Goal: Task Accomplishment & Management: Use online tool/utility

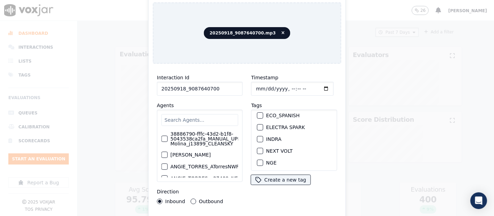
scroll to position [39, 0]
type input "20250918_9087640700"
click at [257, 148] on div "button" at bounding box center [259, 150] width 5 height 5
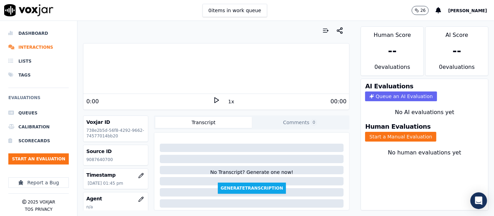
click at [93, 160] on p "9087640700" at bounding box center [115, 160] width 59 height 6
copy p "9087640700"
click at [213, 100] on icon at bounding box center [216, 100] width 7 height 7
click at [70, 66] on div "Dashboard Interactions Lists Tags Evaluations Queues Calibration Scorecards Sta…" at bounding box center [247, 118] width 494 height 195
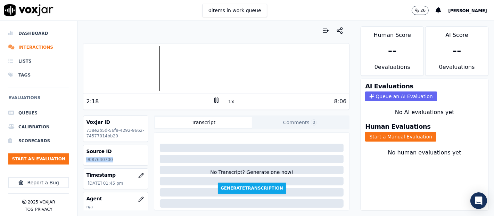
click at [157, 72] on div at bounding box center [216, 68] width 266 height 44
click at [143, 69] on div at bounding box center [216, 68] width 266 height 44
click at [133, 71] on div at bounding box center [216, 68] width 266 height 44
click at [124, 69] on div at bounding box center [216, 68] width 266 height 44
click at [77, 79] on div "Your browser does not support the audio element. 2:45 1x 8:06 Voxjar ID 738e2b5…" at bounding box center [216, 118] width 278 height 195
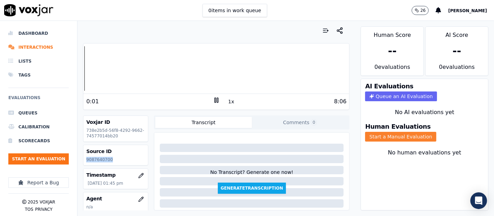
click at [384, 132] on button "Start a Manual Evaluation" at bounding box center [400, 137] width 71 height 10
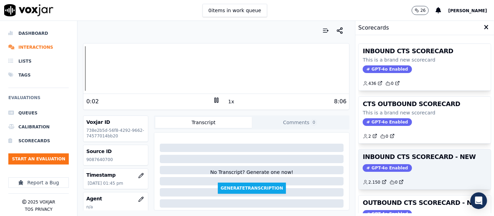
click at [386, 155] on h3 "INBOUND CTS SCORECARD - NEW" at bounding box center [425, 157] width 124 height 6
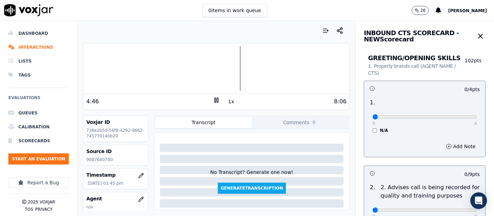
click at [215, 99] on rect at bounding box center [215, 100] width 1 height 5
click at [0, 81] on div "Dashboard Interactions Lists Tags Evaluations Queues Calibration Scorecards Sta…" at bounding box center [247, 118] width 494 height 195
click at [213, 98] on icon at bounding box center [216, 100] width 7 height 7
click at [213, 99] on icon at bounding box center [216, 100] width 7 height 7
drag, startPoint x: 83, startPoint y: 160, endPoint x: 117, endPoint y: 162, distance: 33.4
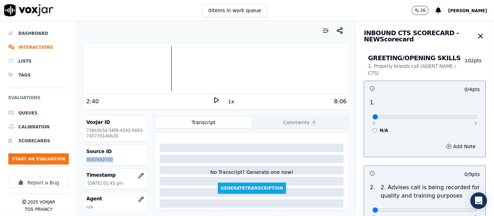
click at [116, 162] on div "Source ID 9087640700" at bounding box center [115, 155] width 65 height 20
copy p "9087640700"
click at [462, 113] on div "0 4 N/A" at bounding box center [425, 120] width 116 height 26
type input "4"
click at [453, 116] on input "range" at bounding box center [424, 116] width 105 height 3
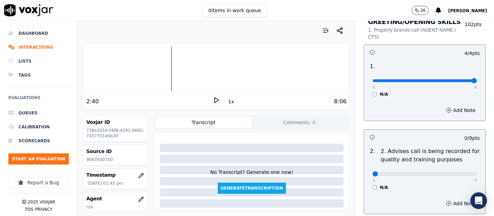
scroll to position [116, 0]
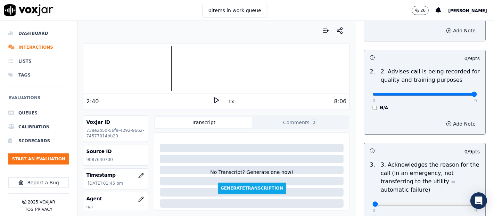
type input "9"
click at [456, 93] on input "range" at bounding box center [424, 94] width 105 height 3
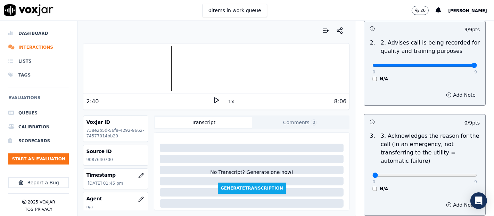
scroll to position [231, 0]
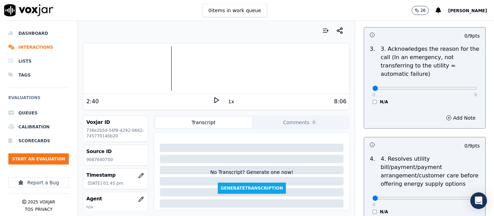
click at [456, 93] on div "0 9 N/A" at bounding box center [425, 91] width 116 height 26
type input "9"
click at [457, 89] on input "range" at bounding box center [424, 88] width 105 height 3
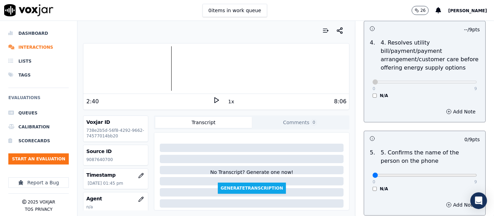
scroll to position [424, 0]
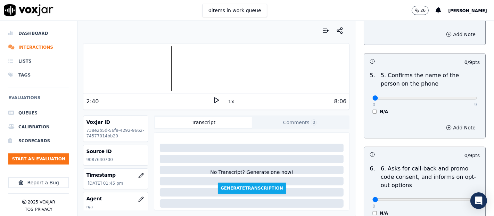
click at [458, 94] on div "0 9" at bounding box center [424, 97] width 105 height 8
type input "9"
click at [457, 97] on input "range" at bounding box center [424, 98] width 105 height 3
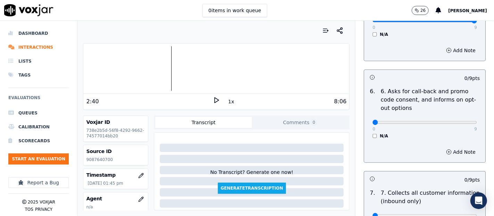
click at [380, 136] on label "N/A" at bounding box center [384, 136] width 8 height 6
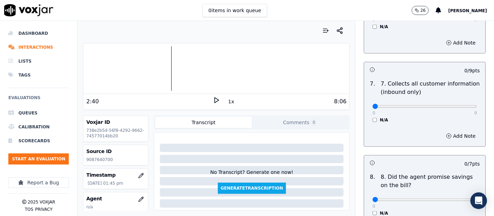
scroll to position [617, 0]
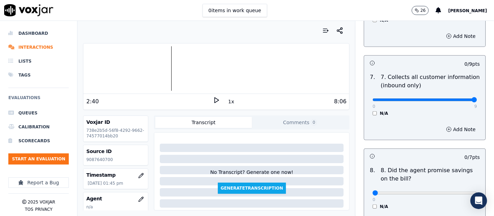
type input "9"
click at [453, 98] on input "range" at bounding box center [424, 99] width 105 height 3
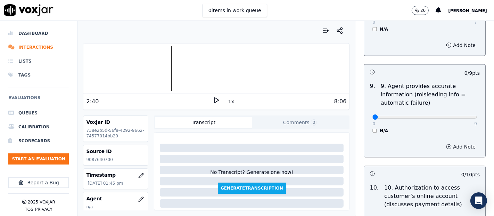
scroll to position [849, 0]
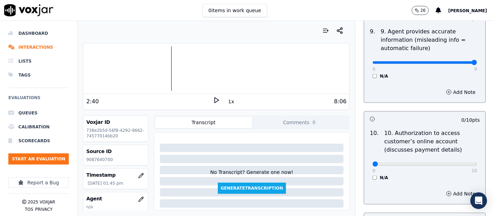
type input "9"
click at [459, 62] on input "range" at bounding box center [424, 62] width 105 height 3
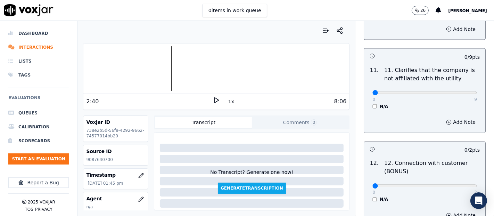
scroll to position [1042, 0]
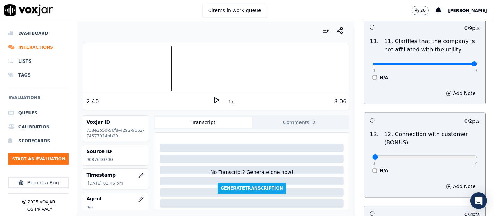
drag, startPoint x: 454, startPoint y: 60, endPoint x: 447, endPoint y: 64, distance: 7.0
type input "9"
click at [454, 63] on input "range" at bounding box center [424, 64] width 105 height 3
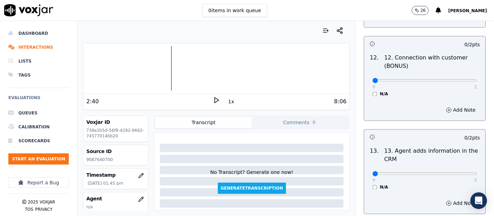
scroll to position [1119, 0]
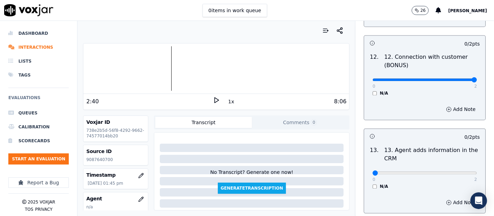
type input "2"
click at [456, 79] on input "range" at bounding box center [424, 80] width 105 height 3
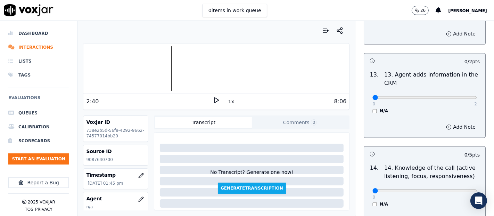
scroll to position [1196, 0]
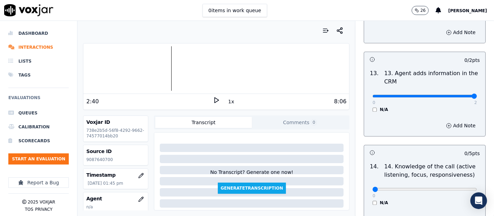
type input "2"
click at [457, 94] on input "range" at bounding box center [424, 95] width 105 height 3
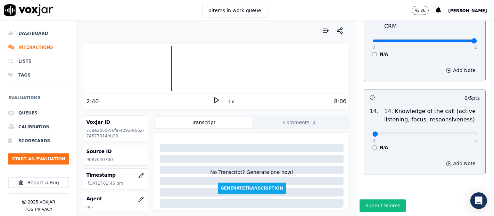
scroll to position [1266, 0]
drag, startPoint x: 459, startPoint y: 118, endPoint x: 456, endPoint y: 122, distance: 4.7
type input "5"
click at [459, 132] on input "range" at bounding box center [424, 133] width 105 height 3
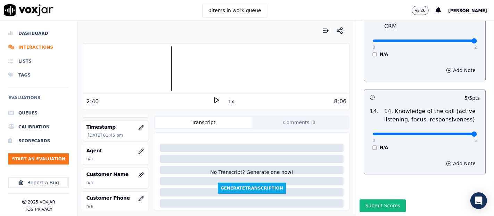
scroll to position [54, 0]
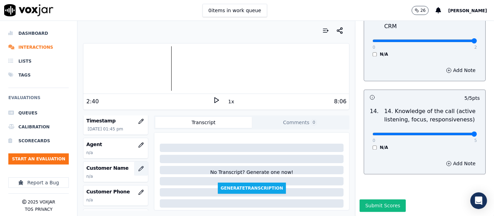
click at [138, 168] on icon "button" at bounding box center [141, 169] width 6 height 6
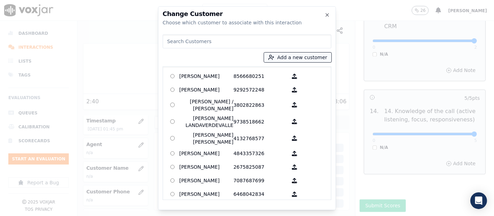
click at [297, 60] on button "Add a new customer" at bounding box center [297, 57] width 67 height 10
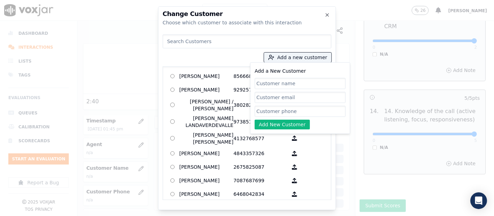
click at [277, 83] on input "Add a New Customer" at bounding box center [300, 83] width 91 height 11
paste input "JORGE PRIETO"
type input "JORGE PRIETO"
click at [298, 115] on input "Add a New Customer" at bounding box center [300, 111] width 91 height 11
paste input "9087640700"
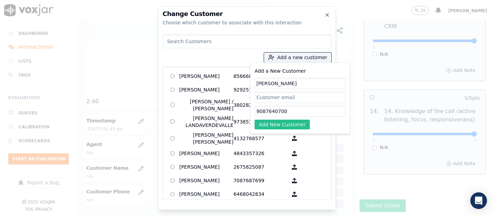
type input "9087640700"
click at [275, 122] on button "Add New Customer" at bounding box center [282, 124] width 55 height 10
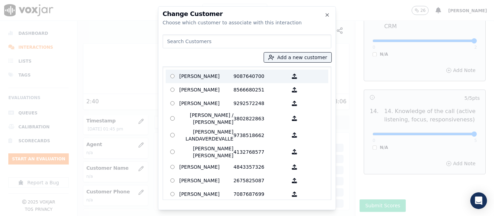
click at [215, 77] on p "JORGE PRIETO" at bounding box center [206, 76] width 54 height 11
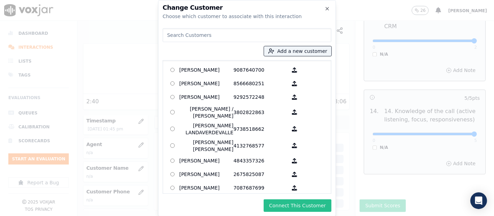
click at [285, 203] on button "Connect This Customer" at bounding box center [298, 205] width 68 height 13
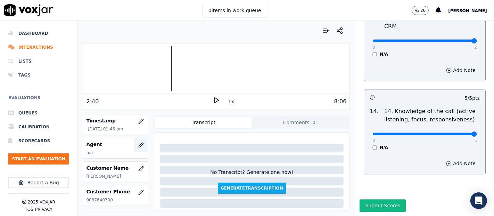
click at [134, 147] on button "button" at bounding box center [141, 145] width 14 height 14
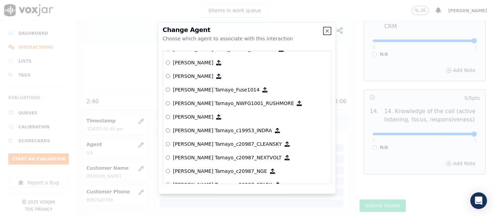
scroll to position [611, 0]
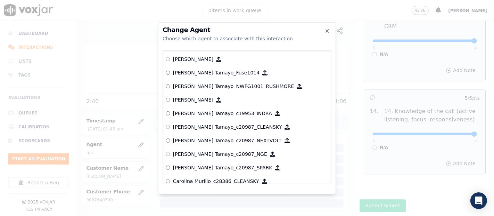
click at [211, 115] on p "[PERSON_NAME] Tamayo_c19953_INDRA" at bounding box center [222, 113] width 99 height 7
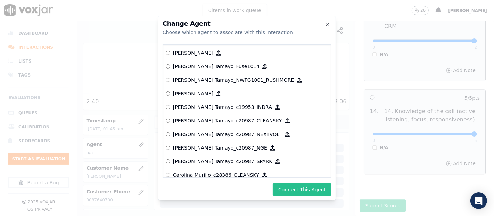
click at [296, 195] on button "Connect This Agent" at bounding box center [302, 189] width 59 height 13
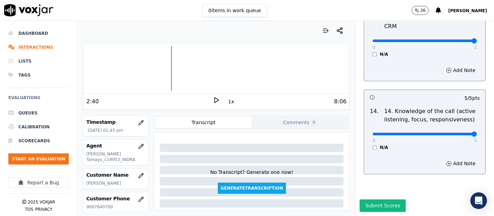
scroll to position [0, 0]
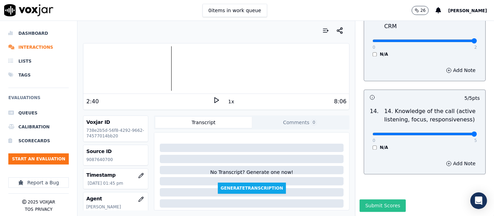
click at [381, 199] on button "Submit Scores" at bounding box center [383, 205] width 46 height 13
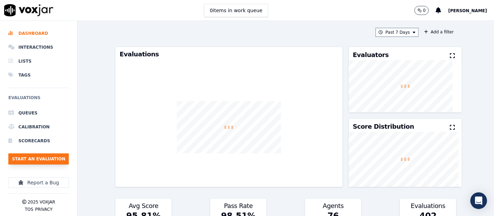
click at [63, 156] on button "Start an Evaluation" at bounding box center [38, 158] width 60 height 11
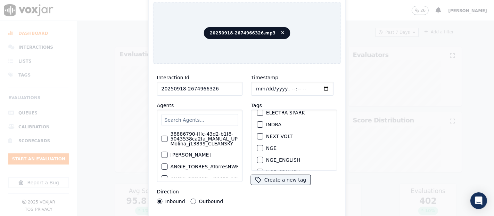
scroll to position [77, 0]
type input "20250918-2674966326"
drag, startPoint x: 256, startPoint y: 108, endPoint x: 251, endPoint y: 111, distance: 4.8
click at [257, 110] on div "button" at bounding box center [259, 112] width 5 height 5
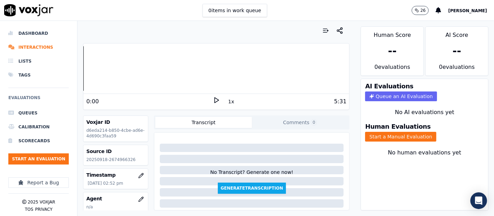
click at [119, 160] on p "20250918-2674966326" at bounding box center [115, 160] width 59 height 6
copy p "2674966326"
click at [375, 132] on button "Start a Manual Evaluation" at bounding box center [400, 137] width 71 height 10
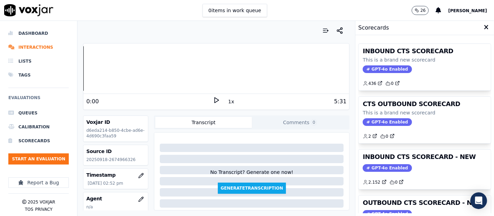
drag, startPoint x: 404, startPoint y: 155, endPoint x: 402, endPoint y: 160, distance: 5.8
click at [404, 155] on h3 "INBOUND CTS SCORECARD - NEW" at bounding box center [425, 157] width 124 height 6
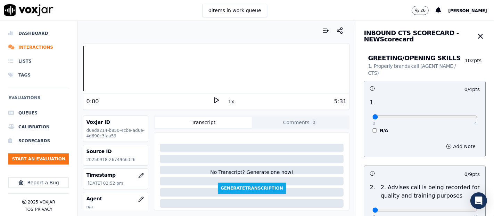
click at [213, 97] on icon at bounding box center [216, 100] width 7 height 7
click at [215, 101] on rect at bounding box center [215, 100] width 1 height 5
click at [38, 62] on div "Dashboard Interactions Lists Tags Evaluations Queues Calibration Scorecards Sta…" at bounding box center [247, 118] width 494 height 195
click at [213, 99] on icon at bounding box center [216, 100] width 7 height 7
click at [215, 98] on rect at bounding box center [215, 100] width 1 height 5
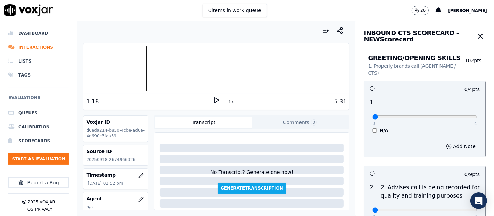
click at [126, 67] on div at bounding box center [216, 68] width 266 height 44
click at [213, 100] on icon at bounding box center [216, 100] width 7 height 7
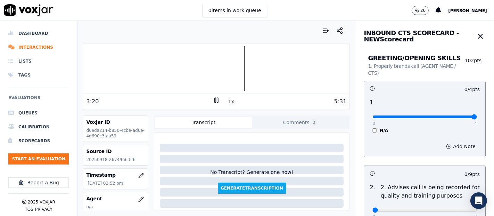
type input "4"
click at [457, 115] on input "range" at bounding box center [424, 116] width 105 height 3
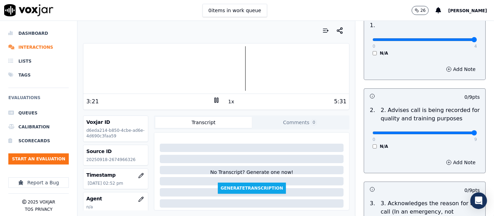
type input "9"
click at [453, 132] on input "range" at bounding box center [424, 132] width 105 height 3
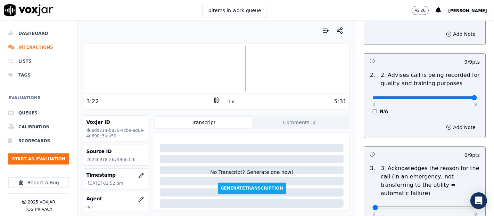
scroll to position [193, 0]
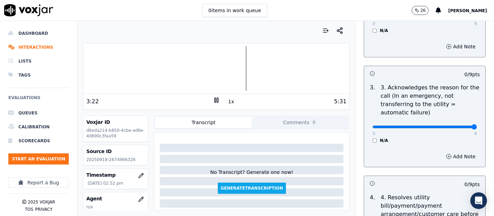
type input "9"
click at [454, 128] on input "range" at bounding box center [424, 126] width 105 height 3
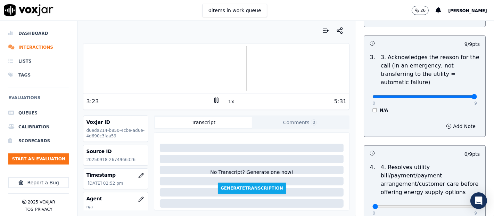
scroll to position [270, 0]
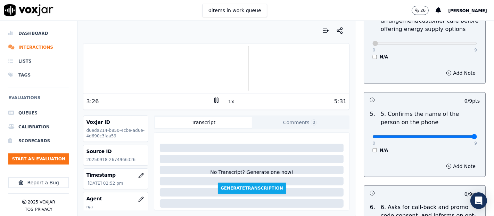
type input "9"
click at [455, 136] on input "range" at bounding box center [424, 136] width 105 height 3
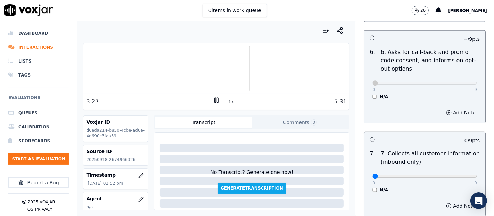
scroll to position [579, 0]
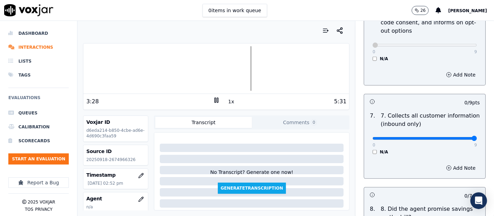
type input "9"
click at [455, 137] on input "range" at bounding box center [424, 138] width 105 height 3
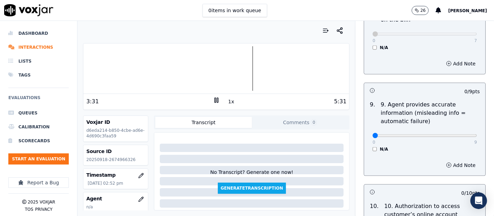
scroll to position [810, 0]
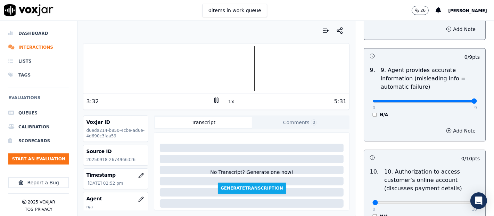
type input "9"
click at [456, 100] on input "range" at bounding box center [424, 101] width 105 height 3
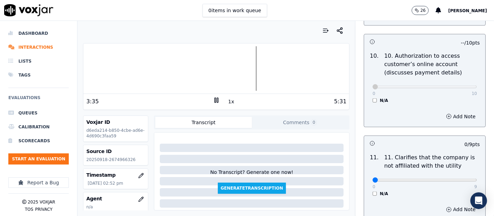
scroll to position [1003, 0]
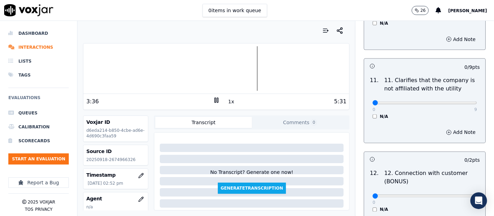
click at [454, 98] on div "0 9" at bounding box center [424, 102] width 105 height 8
type input "9"
click at [457, 101] on input "range" at bounding box center [424, 102] width 105 height 3
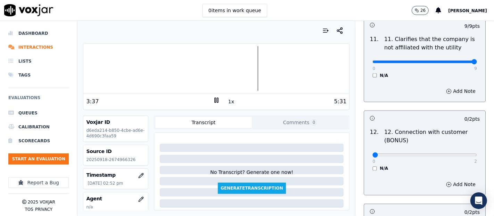
scroll to position [1081, 0]
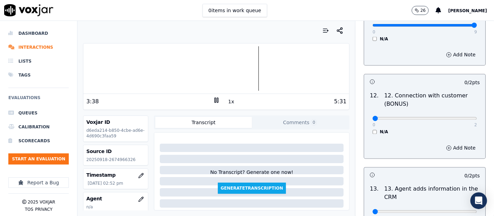
click at [463, 118] on div "0 2 N/A" at bounding box center [425, 121] width 116 height 26
click at [461, 119] on div "0 2 N/A" at bounding box center [425, 121] width 116 height 26
type input "2"
click at [454, 117] on input "range" at bounding box center [424, 118] width 105 height 3
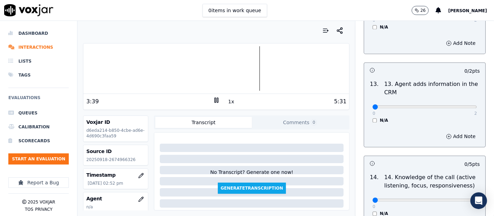
scroll to position [1196, 0]
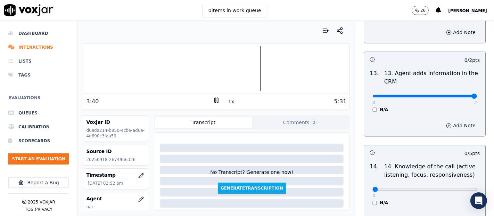
type input "2"
click at [455, 95] on input "range" at bounding box center [424, 95] width 105 height 3
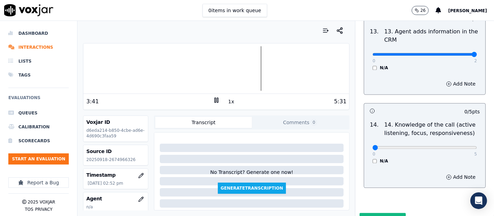
scroll to position [1266, 0]
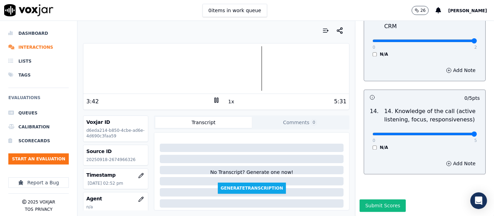
type input "5"
click at [459, 132] on input "range" at bounding box center [424, 133] width 105 height 3
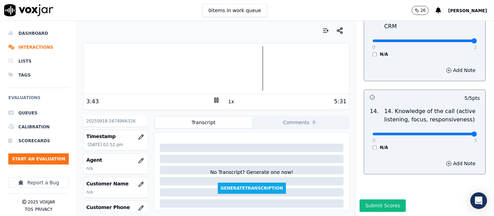
scroll to position [77, 0]
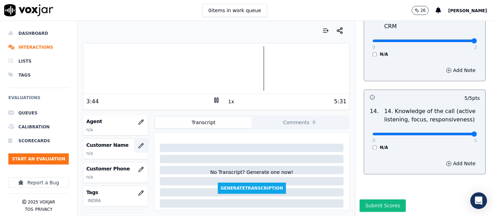
click at [138, 143] on icon "button" at bounding box center [141, 146] width 6 height 6
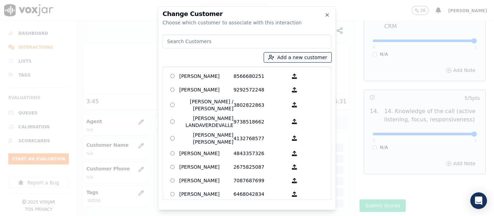
click at [274, 59] on icon "button" at bounding box center [271, 57] width 6 height 6
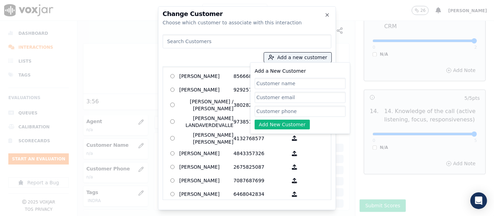
paste input "TELSY DOBLADO"
type input "TELSY DOBLADO"
click at [285, 112] on input "Add a New Customer" at bounding box center [300, 111] width 91 height 11
paste input "2674966326"
type input "2674966326"
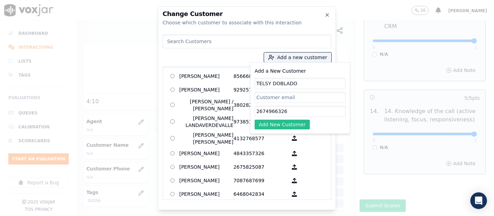
click at [280, 124] on button "Add New Customer" at bounding box center [282, 124] width 55 height 10
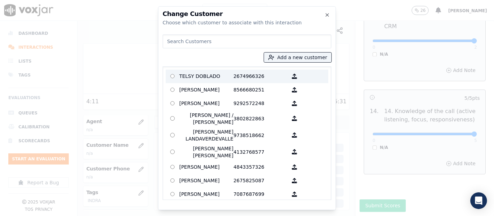
click at [205, 78] on p "TELSY DOBLADO" at bounding box center [206, 76] width 54 height 11
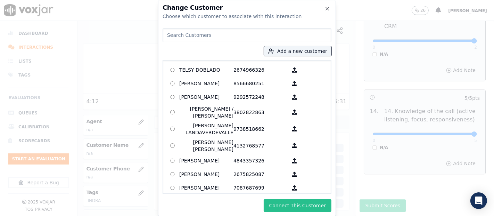
click at [274, 207] on button "Connect This Customer" at bounding box center [298, 205] width 68 height 13
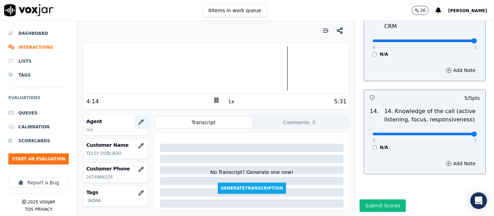
click at [134, 119] on button "button" at bounding box center [141, 122] width 14 height 14
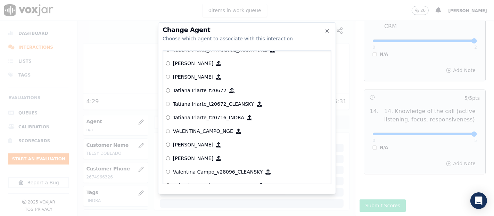
scroll to position [3550, 0]
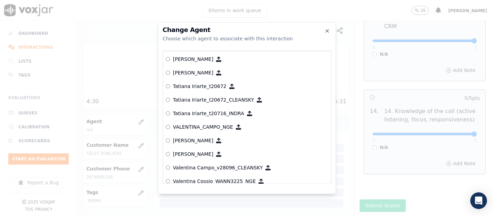
click at [204, 111] on p "Tatiana Iriarte_t20716_INDRA" at bounding box center [208, 113] width 71 height 7
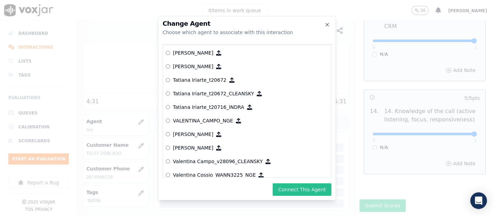
click at [283, 184] on button "Connect This Agent" at bounding box center [302, 189] width 59 height 13
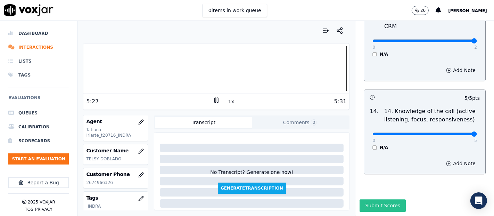
click at [372, 199] on button "Submit Scores" at bounding box center [383, 205] width 46 height 13
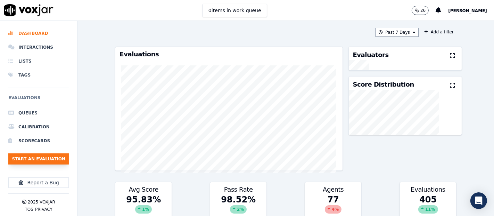
click at [62, 157] on button "Start an Evaluation" at bounding box center [38, 158] width 60 height 11
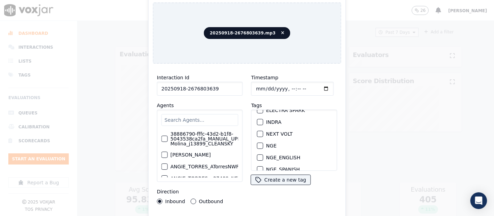
scroll to position [77, 0]
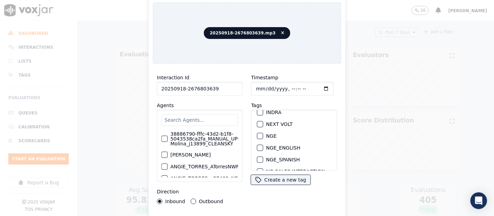
type input "20250918-2676803639"
click at [257, 110] on div "button" at bounding box center [259, 112] width 5 height 5
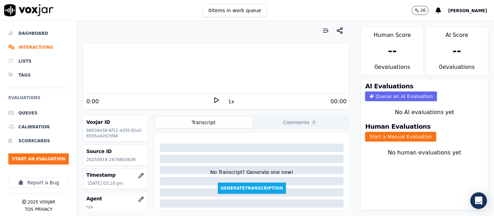
click at [111, 158] on p "20250918-2676803639" at bounding box center [115, 160] width 59 height 6
copy p "2676803639"
click at [213, 103] on div "1x" at bounding box center [216, 101] width 7 height 9
click at [213, 100] on icon at bounding box center [216, 100] width 7 height 7
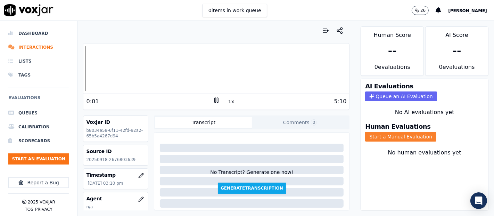
click at [365, 132] on button "Start a Manual Evaluation" at bounding box center [400, 137] width 71 height 10
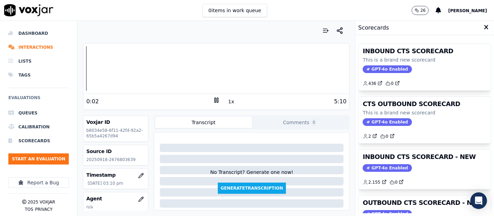
click at [418, 160] on div "INBOUND CTS SCORECARD - NEW GPT-4o Enabled 2.155 0" at bounding box center [424, 169] width 132 height 40
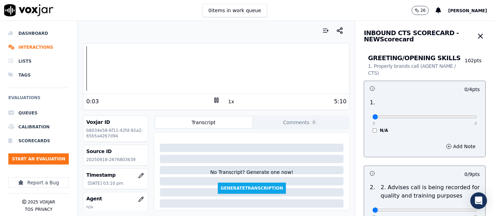
click at [86, 92] on div "Your browser does not support the audio element." at bounding box center [216, 68] width 266 height 50
click at [90, 70] on div at bounding box center [216, 68] width 266 height 44
click at [113, 61] on div at bounding box center [216, 68] width 266 height 44
click at [105, 67] on div at bounding box center [216, 68] width 266 height 44
click at [96, 69] on div at bounding box center [216, 68] width 266 height 44
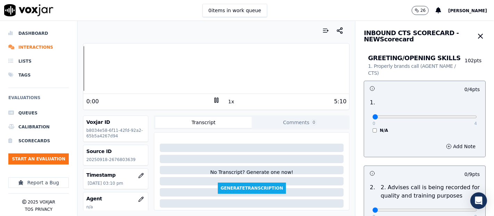
click at [76, 67] on div "Dashboard Interactions Lists Tags Evaluations Queues Calibration Scorecards Sta…" at bounding box center [247, 118] width 494 height 195
type input "4"
click at [452, 118] on input "range" at bounding box center [424, 116] width 105 height 3
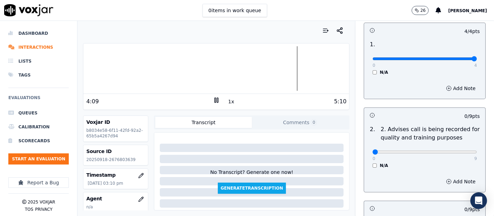
scroll to position [77, 0]
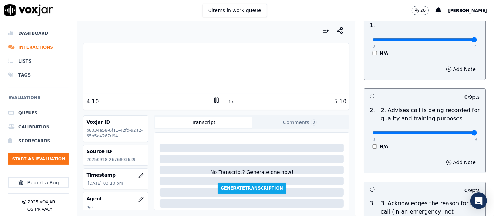
type input "9"
click at [456, 131] on input "range" at bounding box center [424, 132] width 105 height 3
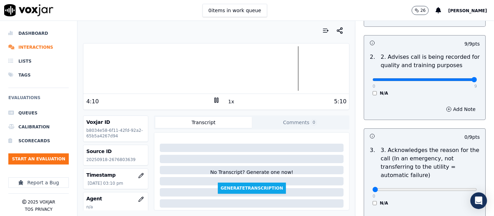
scroll to position [193, 0]
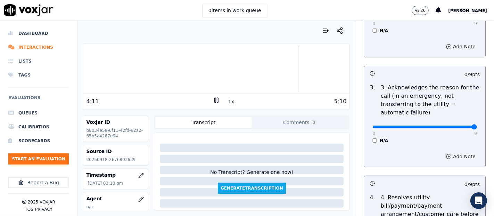
type input "9"
click at [453, 127] on input "range" at bounding box center [424, 126] width 105 height 3
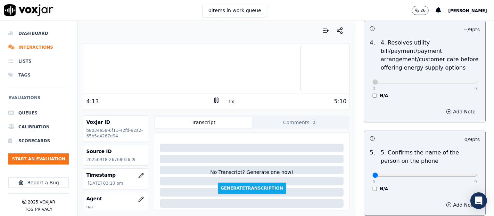
scroll to position [424, 0]
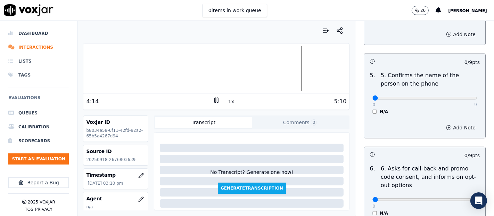
click at [464, 102] on div "0 9 N/A" at bounding box center [425, 101] width 116 height 26
click at [460, 100] on div "0 9 N/A" at bounding box center [425, 101] width 116 height 26
type input "9"
click at [456, 97] on input "range" at bounding box center [424, 98] width 105 height 3
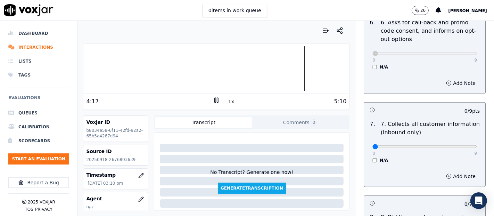
scroll to position [617, 0]
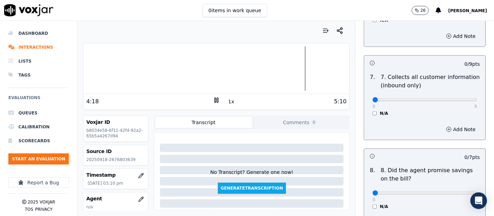
click at [463, 100] on div "0 9 N/A" at bounding box center [425, 103] width 116 height 26
click at [455, 101] on div "0 9 N/A" at bounding box center [425, 103] width 116 height 26
type input "9"
click at [455, 99] on input "range" at bounding box center [424, 99] width 105 height 3
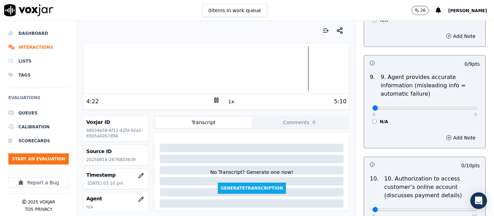
scroll to position [810, 0]
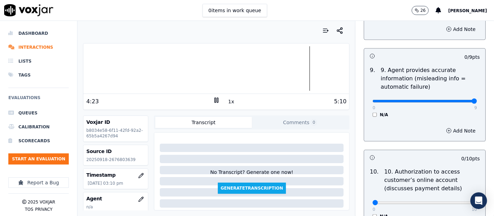
type input "9"
click at [454, 100] on input "range" at bounding box center [424, 101] width 105 height 3
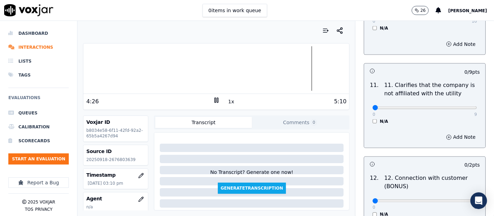
scroll to position [1003, 0]
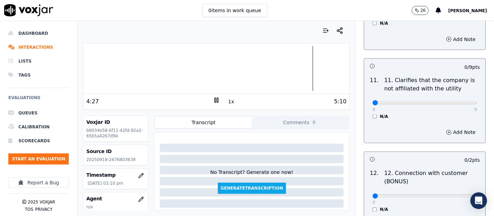
click at [474, 107] on p "9" at bounding box center [475, 110] width 3 height 6
type input "9"
click at [457, 101] on input "range" at bounding box center [424, 102] width 105 height 3
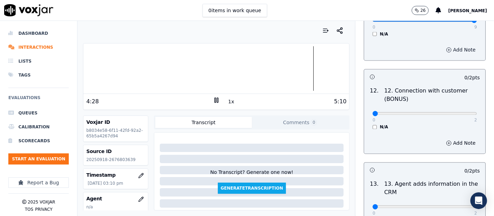
scroll to position [1119, 0]
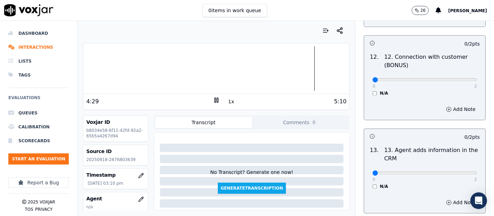
click at [457, 77] on div "0 2 N/A" at bounding box center [425, 83] width 116 height 26
type input "2"
click at [454, 79] on input "range" at bounding box center [424, 80] width 105 height 3
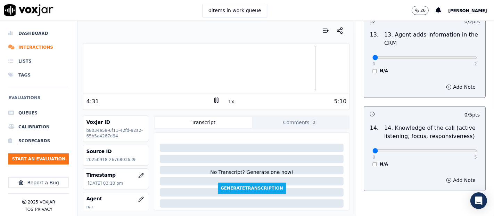
click at [474, 61] on p "2" at bounding box center [475, 64] width 3 height 6
type input "2"
click at [456, 56] on input "range" at bounding box center [424, 57] width 105 height 3
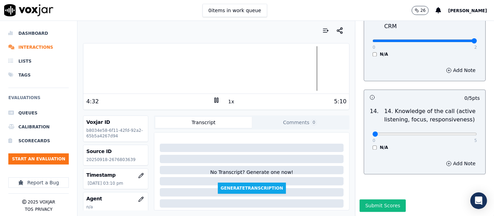
scroll to position [1266, 0]
click at [455, 129] on div "0 5" at bounding box center [424, 133] width 105 height 8
type input "5"
click at [457, 132] on input "range" at bounding box center [424, 133] width 105 height 3
click at [217, 99] on rect at bounding box center [217, 100] width 1 height 5
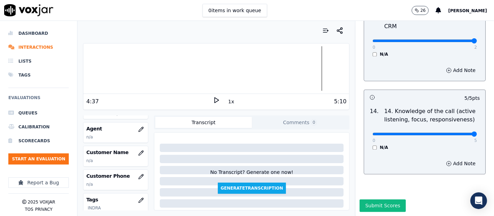
scroll to position [72, 0]
click at [138, 148] on icon "button" at bounding box center [141, 151] width 6 height 6
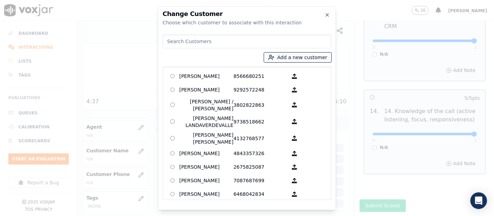
drag, startPoint x: 286, startPoint y: 60, endPoint x: 281, endPoint y: 61, distance: 5.0
click at [286, 60] on button "Add a new customer" at bounding box center [297, 57] width 67 height 10
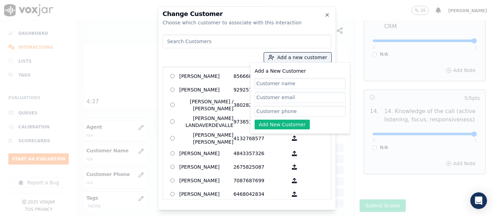
paste input "Luca Batista"
type input "Luca Batista"
click at [294, 115] on input "Add a New Customer" at bounding box center [300, 111] width 91 height 11
click at [271, 107] on input "Add a New Customer" at bounding box center [300, 111] width 91 height 11
paste input "2676803639"
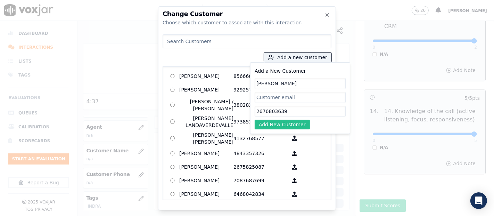
type input "2676803639"
click at [277, 119] on button "Add New Customer" at bounding box center [282, 124] width 55 height 10
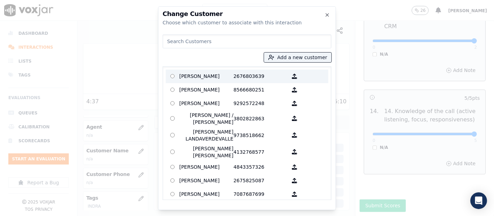
click at [221, 75] on p "Luca Batista" at bounding box center [206, 76] width 54 height 11
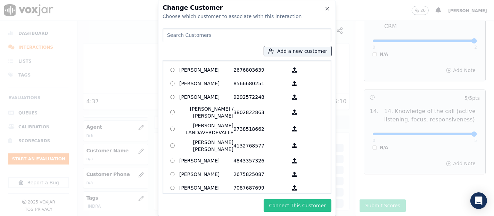
click at [288, 199] on button "Connect This Customer" at bounding box center [298, 205] width 68 height 13
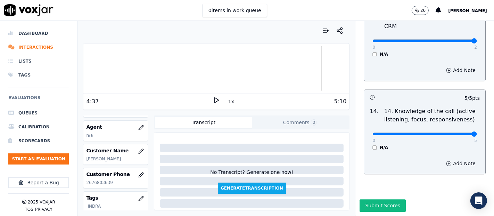
click at [123, 125] on h3 "Agent" at bounding box center [115, 126] width 59 height 7
click at [138, 126] on icon "button" at bounding box center [141, 128] width 6 height 6
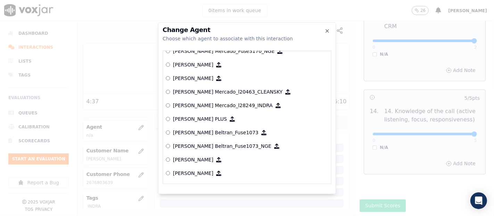
scroll to position [2758, 0]
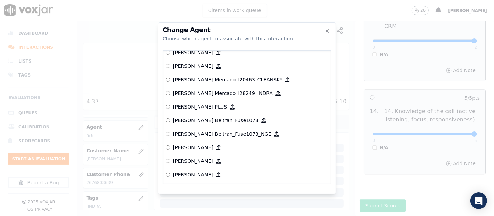
click at [208, 145] on p "[PERSON_NAME]" at bounding box center [193, 147] width 40 height 7
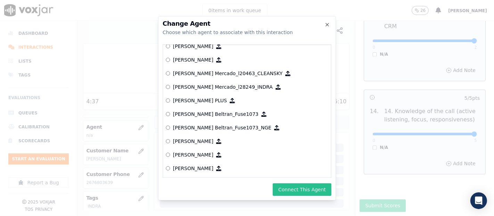
click at [285, 186] on button "Connect This Agent" at bounding box center [302, 189] width 59 height 13
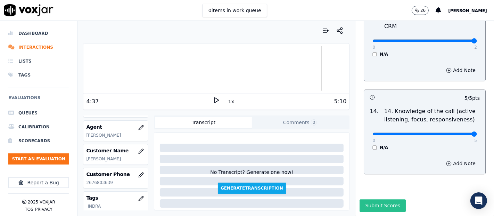
click at [368, 199] on button "Submit Scores" at bounding box center [383, 205] width 46 height 13
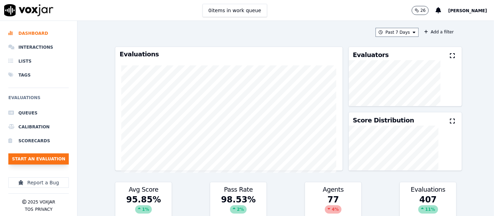
click at [42, 159] on button "Start an Evaluation" at bounding box center [38, 158] width 60 height 11
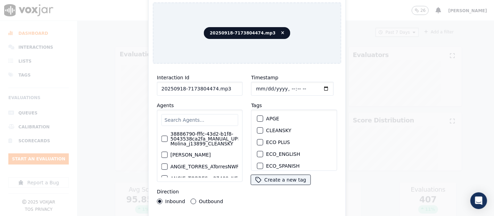
click at [222, 89] on input "20250918-7173804474.mp3" at bounding box center [200, 89] width 86 height 14
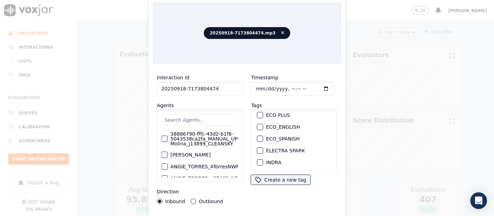
scroll to position [39, 0]
type input "20250918-7173804474"
click at [257, 148] on div "button" at bounding box center [259, 150] width 5 height 5
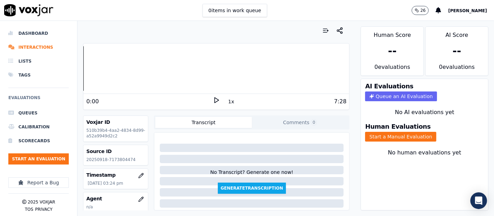
click at [112, 157] on p "20250918-7173804474" at bounding box center [115, 160] width 59 height 6
copy p "7173804474"
click at [215, 99] on polygon at bounding box center [217, 100] width 4 height 5
click at [375, 132] on button "Start a Manual Evaluation" at bounding box center [400, 137] width 71 height 10
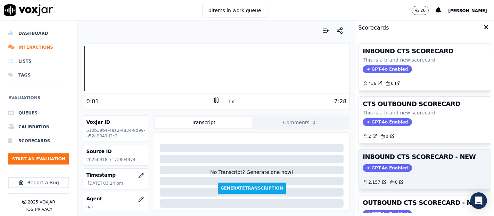
click at [430, 166] on div "GPT-4o Enabled" at bounding box center [425, 168] width 124 height 8
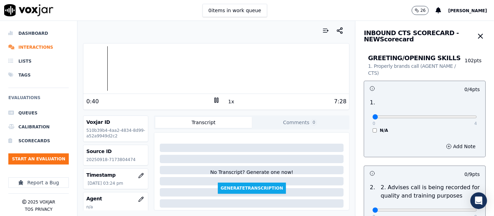
click at [100, 64] on div at bounding box center [216, 68] width 266 height 44
click at [213, 101] on icon at bounding box center [216, 100] width 7 height 7
type input "4"
click at [455, 118] on input "range" at bounding box center [424, 116] width 105 height 3
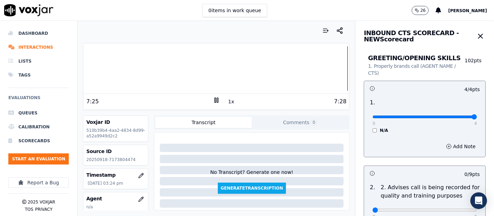
scroll to position [77, 0]
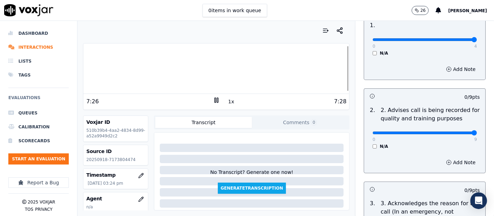
type input "9"
click at [459, 134] on input "range" at bounding box center [424, 132] width 105 height 3
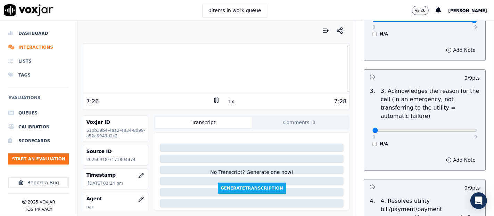
scroll to position [193, 0]
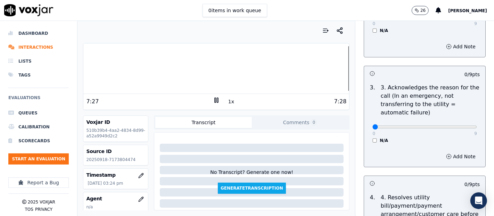
click at [474, 131] on p "9" at bounding box center [475, 134] width 3 height 6
type input "9"
click at [457, 127] on input "range" at bounding box center [424, 126] width 105 height 3
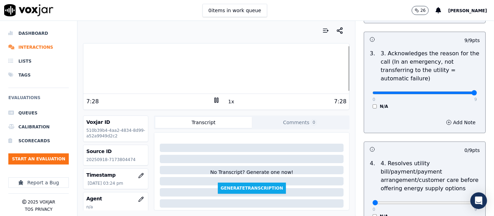
scroll to position [308, 0]
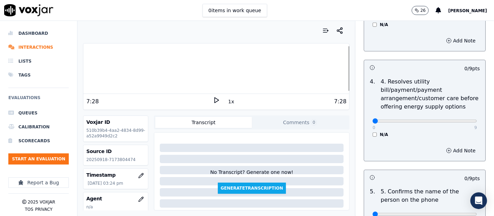
click at [455, 123] on div "0 9" at bounding box center [424, 120] width 105 height 8
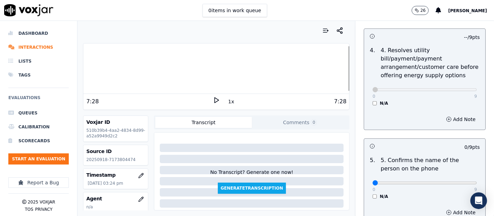
scroll to position [424, 0]
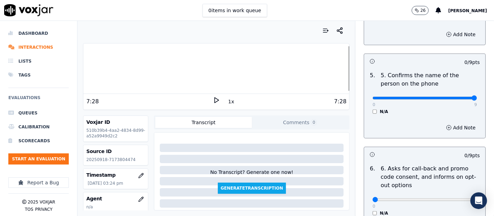
type input "9"
click at [454, 99] on input "range" at bounding box center [424, 98] width 105 height 3
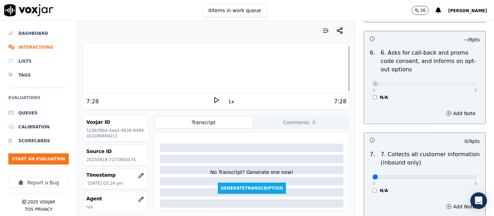
scroll to position [617, 0]
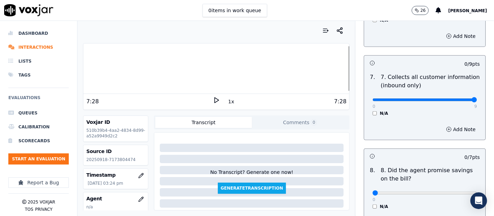
type input "9"
click at [459, 99] on input "range" at bounding box center [424, 99] width 105 height 3
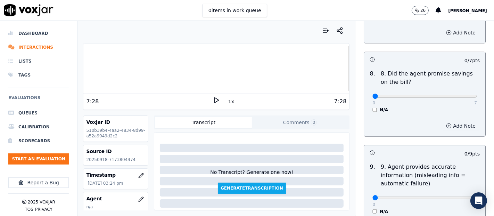
scroll to position [733, 0]
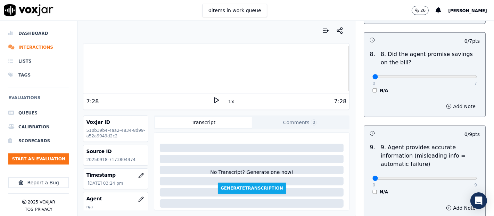
click at [372, 88] on div "N/A" at bounding box center [424, 91] width 105 height 6
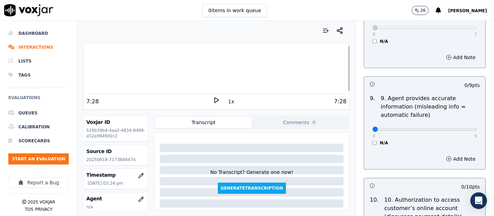
scroll to position [810, 0]
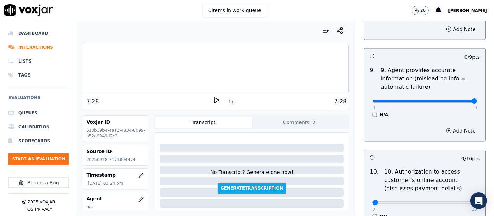
type input "9"
click at [454, 100] on input "range" at bounding box center [424, 101] width 105 height 3
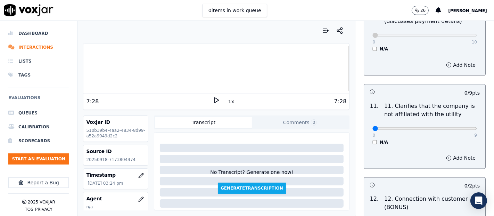
scroll to position [1042, 0]
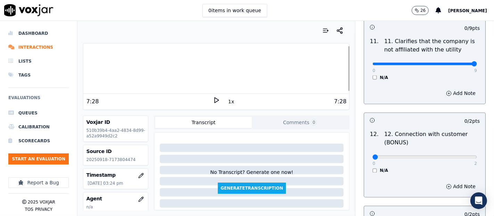
type input "9"
click at [455, 63] on input "range" at bounding box center [424, 64] width 105 height 3
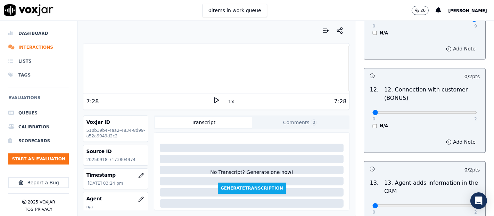
scroll to position [1158, 0]
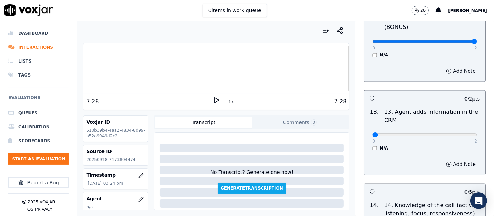
type input "2"
click at [459, 40] on input "range" at bounding box center [424, 41] width 105 height 3
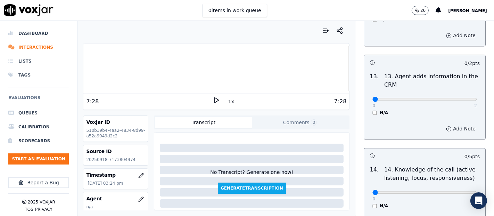
scroll to position [1235, 0]
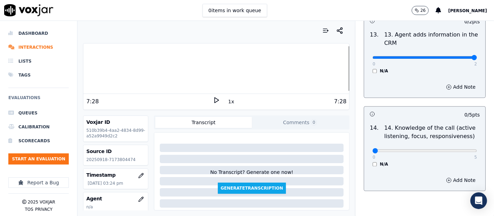
type input "2"
click at [452, 56] on input "range" at bounding box center [424, 57] width 105 height 3
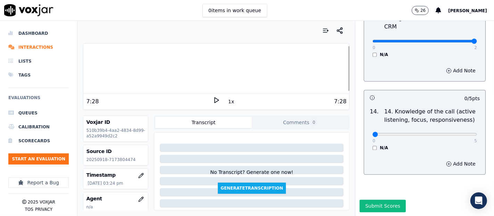
scroll to position [1266, 0]
type input "5"
click at [458, 132] on input "range" at bounding box center [424, 133] width 105 height 3
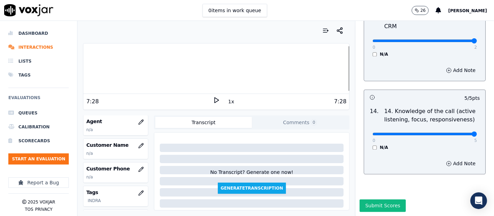
scroll to position [59, 0]
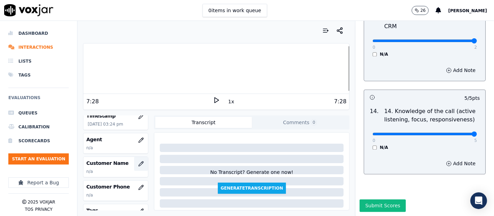
click at [134, 158] on button "button" at bounding box center [141, 164] width 14 height 14
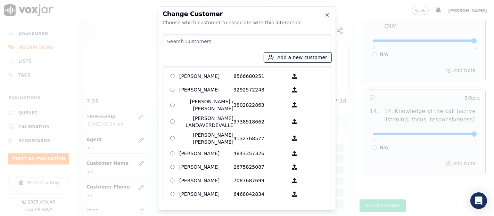
click at [284, 56] on button "Add a new customer" at bounding box center [297, 57] width 67 height 10
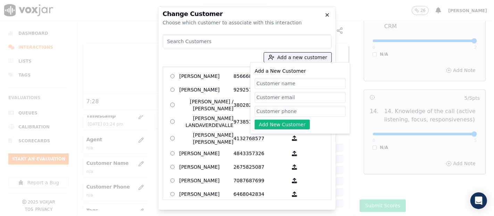
click at [329, 14] on icon "button" at bounding box center [327, 15] width 6 height 6
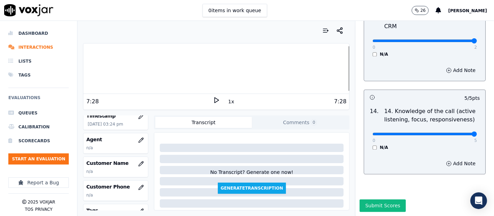
click at [115, 65] on div at bounding box center [216, 68] width 266 height 44
click at [215, 100] on icon at bounding box center [216, 100] width 7 height 7
click at [213, 98] on icon at bounding box center [216, 100] width 7 height 7
click at [97, 75] on div at bounding box center [216, 68] width 266 height 44
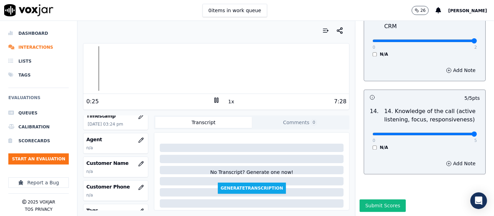
click at [89, 68] on div at bounding box center [216, 68] width 266 height 44
click at [87, 70] on div at bounding box center [216, 68] width 266 height 44
click at [76, 72] on div "Dashboard Interactions Lists Tags Evaluations Queues Calibration Scorecards Sta…" at bounding box center [247, 118] width 494 height 195
click at [215, 98] on rect at bounding box center [215, 100] width 1 height 5
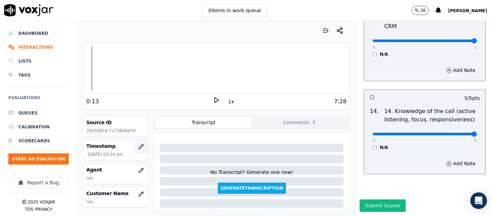
scroll to position [77, 0]
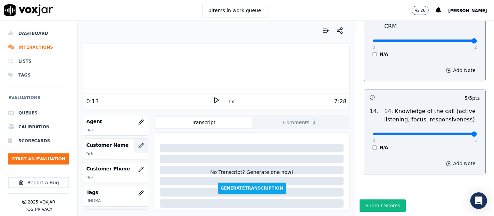
click at [134, 148] on button "button" at bounding box center [141, 146] width 14 height 14
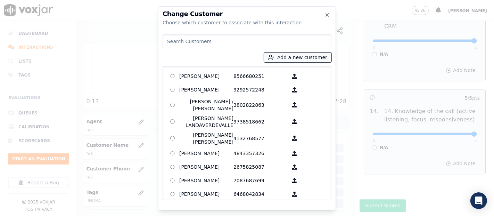
click at [283, 55] on button "Add a new customer" at bounding box center [297, 57] width 67 height 10
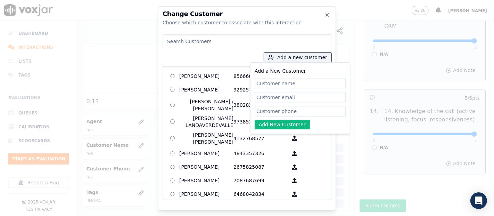
paste input "EVER JORDANY MENDEZ GARCIA"
type input "EVER JORDANY MENDEZ GARCIA"
click at [295, 113] on input "Add a New Customer" at bounding box center [300, 111] width 91 height 11
click at [327, 12] on icon "button" at bounding box center [327, 15] width 6 height 6
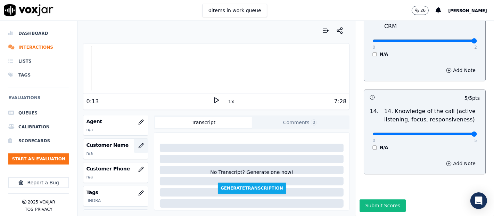
click at [134, 139] on button "button" at bounding box center [141, 146] width 14 height 14
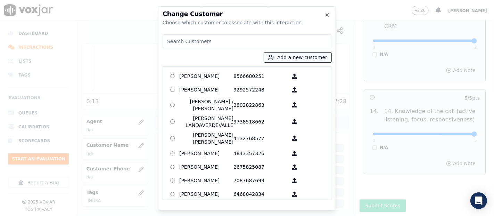
click at [280, 58] on button "Add a new customer" at bounding box center [297, 57] width 67 height 10
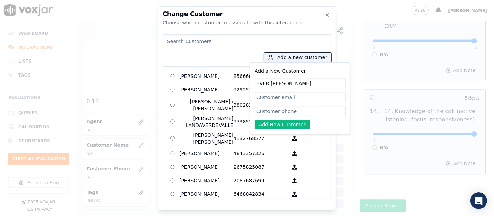
click at [266, 110] on input "Add a New Customer" at bounding box center [300, 111] width 91 height 11
paste input "7173804474"
type input "7173804474"
click at [264, 126] on button "Add New Customer" at bounding box center [282, 124] width 55 height 10
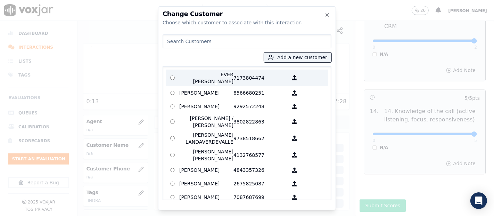
drag, startPoint x: 223, startPoint y: 69, endPoint x: 224, endPoint y: 75, distance: 5.3
click at [223, 70] on label "EVER JORDANY MENDEZ GARCIA 7173804474" at bounding box center [247, 77] width 163 height 17
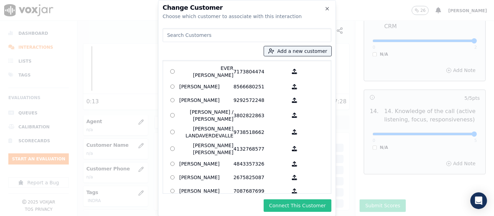
click at [298, 202] on button "Connect This Customer" at bounding box center [298, 205] width 68 height 13
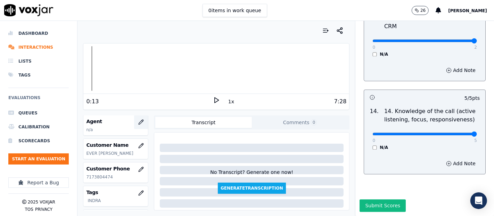
click at [134, 116] on button "button" at bounding box center [141, 122] width 14 height 14
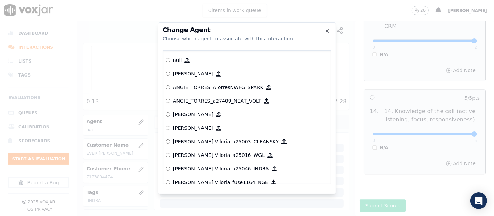
click at [326, 30] on icon "button" at bounding box center [327, 31] width 3 height 3
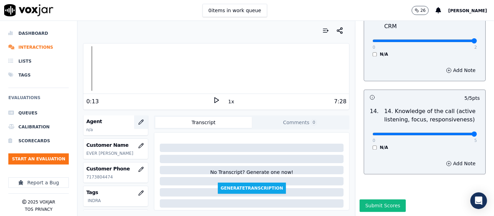
click at [138, 123] on icon "button" at bounding box center [141, 122] width 6 height 6
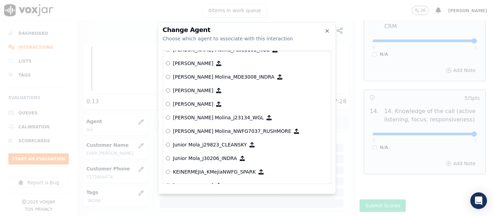
scroll to position [2342, 0]
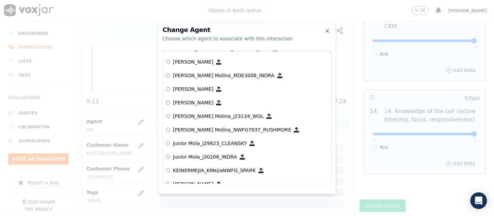
click at [207, 156] on p "Junior Mola_j30206_INDRA" at bounding box center [205, 156] width 64 height 7
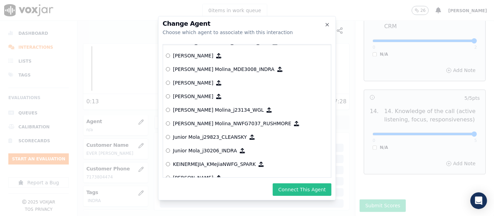
click at [290, 189] on button "Connect This Agent" at bounding box center [302, 189] width 59 height 13
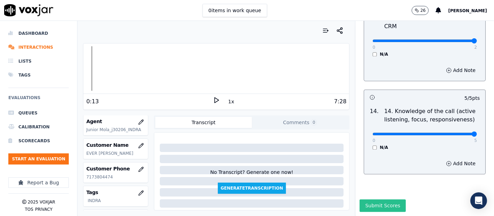
click at [365, 199] on button "Submit Scores" at bounding box center [383, 205] width 46 height 13
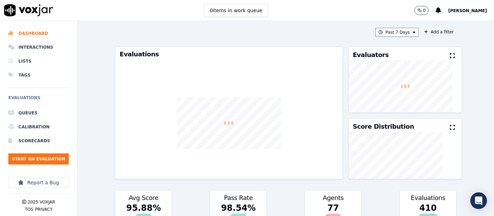
click at [456, 13] on span "[PERSON_NAME]" at bounding box center [467, 10] width 39 height 5
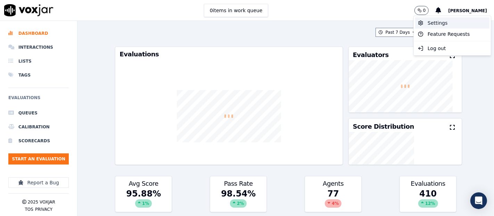
click at [429, 24] on div "Settings" at bounding box center [452, 22] width 74 height 11
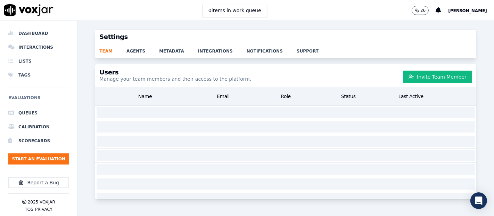
click at [132, 55] on div "team agents metadata integrations notifications support" at bounding box center [285, 51] width 381 height 14
click at [133, 50] on link "agents" at bounding box center [142, 49] width 33 height 10
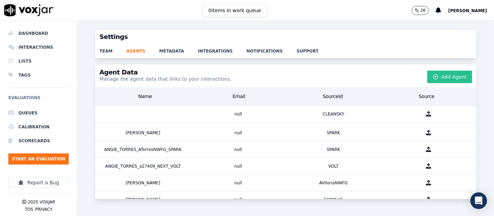
click at [427, 75] on button "Add Agent" at bounding box center [449, 77] width 45 height 13
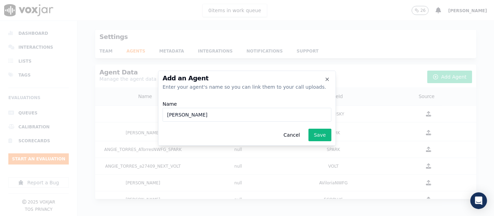
type input "Gabriel Galvan_"
drag, startPoint x: 186, startPoint y: 117, endPoint x: 111, endPoint y: 110, distance: 75.4
click at [114, 215] on div "Add an Agent Enter your agent's name so you can link them to your call uploads.…" at bounding box center [247, 216] width 494 height 0
click at [328, 79] on icon "button" at bounding box center [327, 79] width 3 height 3
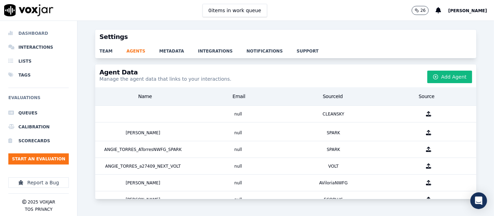
click at [31, 39] on li "Dashboard" at bounding box center [38, 33] width 60 height 14
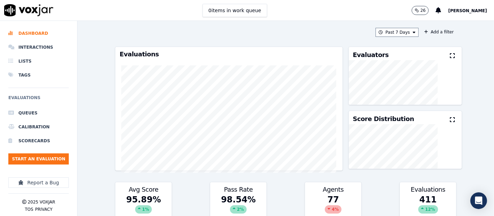
click at [29, 153] on button "Start an Evaluation" at bounding box center [38, 158] width 60 height 11
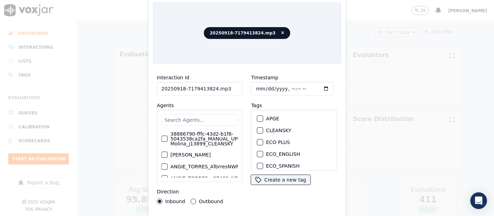
click at [231, 84] on input "20250918-7179413824.mp3" at bounding box center [200, 89] width 86 height 14
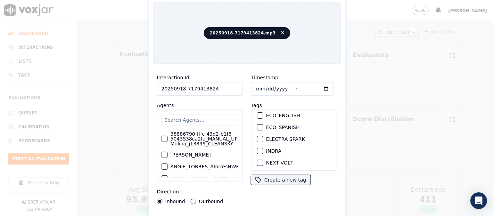
type input "20250918-7179413824"
click at [258, 148] on div "button" at bounding box center [259, 150] width 5 height 5
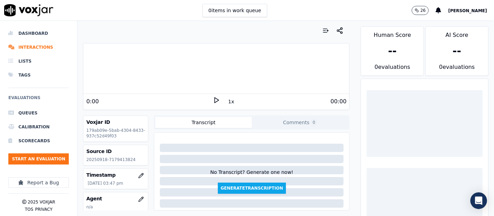
click at [120, 162] on div "Source ID 20250918-7179413824" at bounding box center [115, 155] width 65 height 20
click at [120, 157] on p "20250918-7179413824" at bounding box center [115, 160] width 59 height 6
click at [118, 159] on p "20250918-7179413824" at bounding box center [115, 160] width 59 height 6
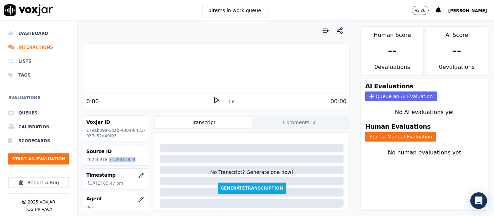
copy p "7179413824"
click at [381, 134] on button "Start a Manual Evaluation" at bounding box center [400, 137] width 71 height 10
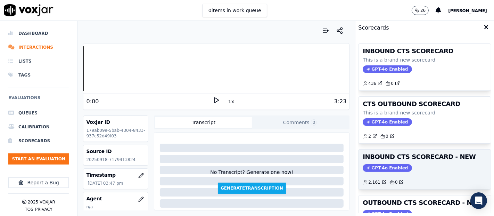
click at [414, 160] on div "INBOUND CTS SCORECARD - NEW GPT-4o Enabled 2.161 0" at bounding box center [424, 169] width 132 height 40
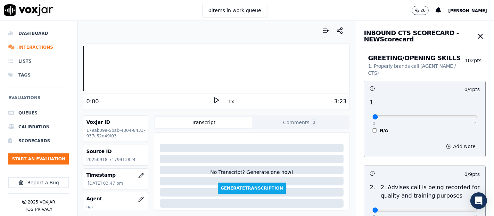
click at [207, 98] on div "0:00" at bounding box center [149, 101] width 127 height 8
click at [213, 99] on icon at bounding box center [216, 100] width 7 height 7
type input "4"
click at [458, 116] on input "range" at bounding box center [424, 116] width 105 height 3
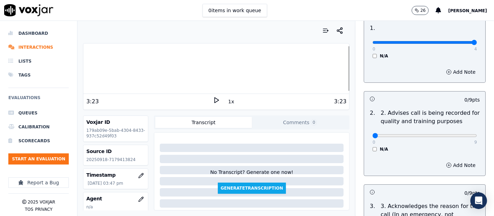
scroll to position [77, 0]
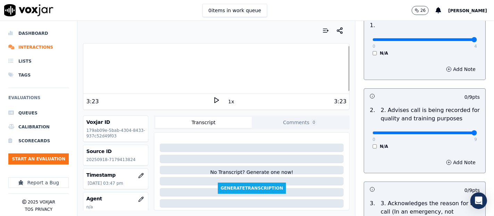
type input "9"
click at [459, 134] on input "range" at bounding box center [424, 132] width 105 height 3
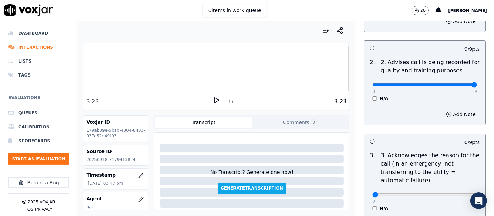
scroll to position [193, 0]
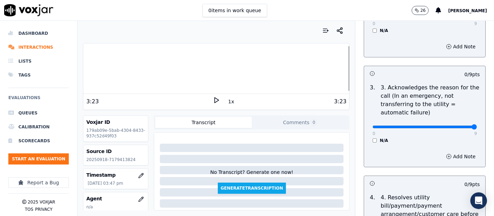
type input "9"
click at [456, 125] on input "range" at bounding box center [424, 126] width 105 height 3
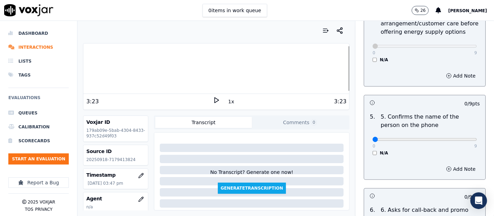
scroll to position [463, 0]
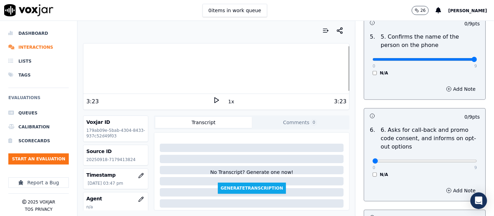
type input "9"
click at [454, 58] on input "range" at bounding box center [424, 59] width 105 height 3
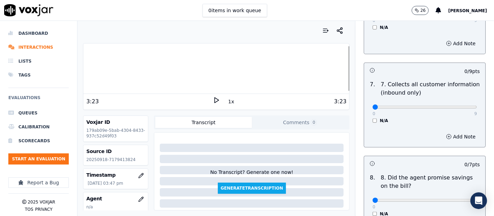
scroll to position [617, 0]
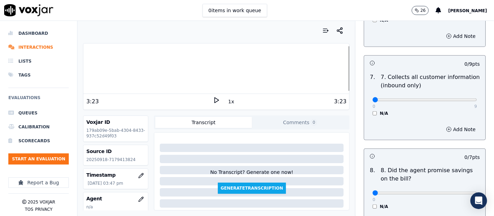
click at [459, 98] on div "0 9 N/A" at bounding box center [425, 103] width 116 height 26
type input "9"
click at [456, 99] on input "range" at bounding box center [424, 99] width 105 height 3
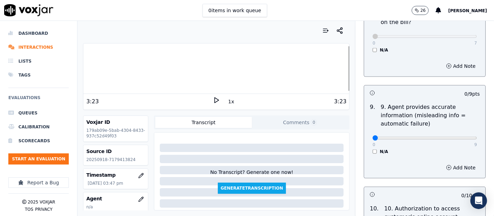
scroll to position [810, 0]
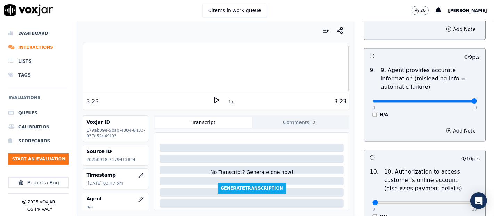
type input "9"
click at [453, 100] on input "range" at bounding box center [424, 101] width 105 height 3
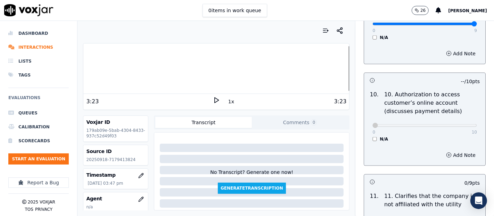
scroll to position [965, 0]
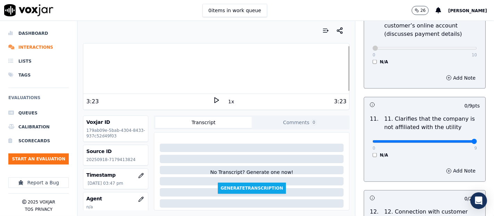
type input "9"
click at [456, 140] on input "range" at bounding box center [424, 141] width 105 height 3
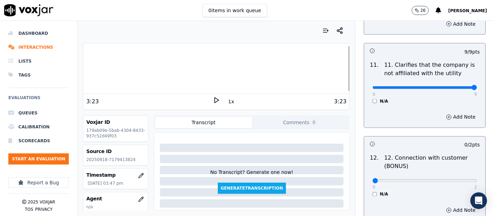
scroll to position [1081, 0]
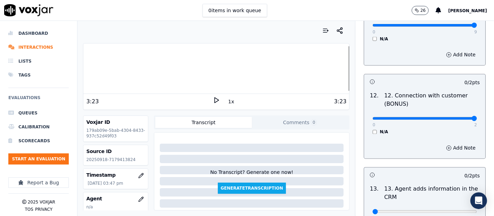
type input "2"
click at [454, 117] on input "range" at bounding box center [424, 118] width 105 height 3
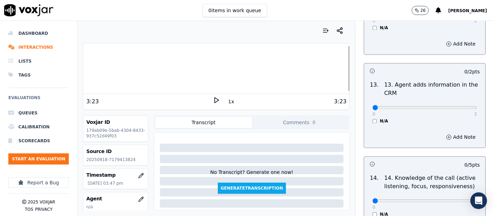
scroll to position [1196, 0]
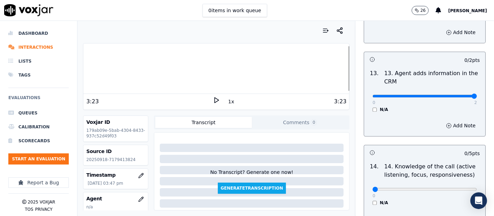
type input "2"
click at [454, 94] on input "range" at bounding box center [424, 95] width 105 height 3
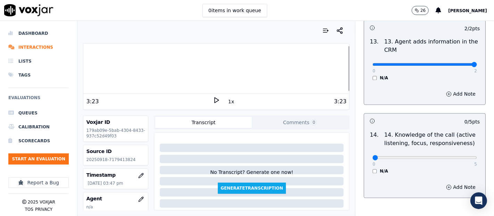
scroll to position [1266, 0]
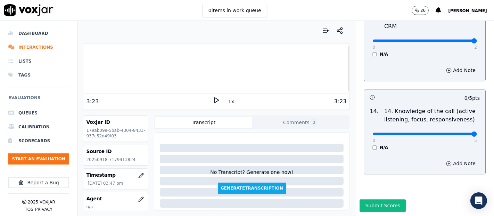
type input "5"
click at [455, 132] on input "range" at bounding box center [424, 133] width 105 height 3
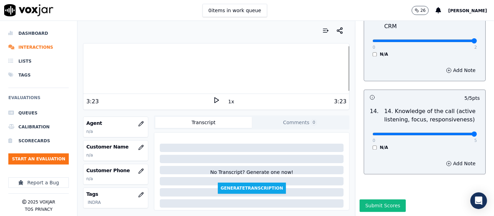
scroll to position [77, 0]
click at [138, 146] on icon "button" at bounding box center [141, 146] width 6 height 6
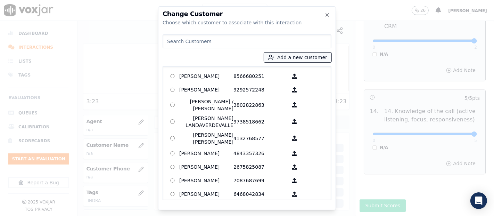
click at [285, 55] on button "Add a new customer" at bounding box center [297, 57] width 67 height 10
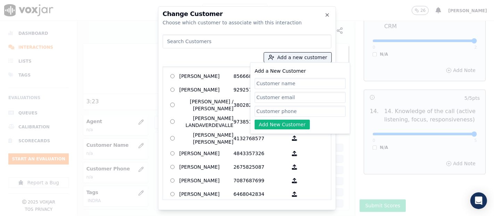
paste input "Adriana Leon"
type input "Adriana Leon"
click at [282, 110] on input "Add a New Customer" at bounding box center [300, 111] width 91 height 11
click at [274, 109] on input "Add a New Customer" at bounding box center [300, 111] width 91 height 11
click at [287, 110] on input "Add a New Customer" at bounding box center [300, 111] width 91 height 11
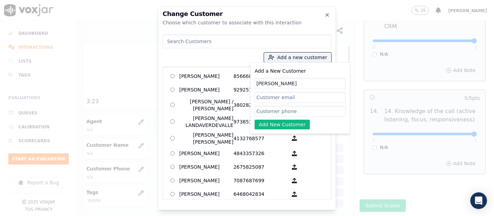
paste input "7179413824"
type input "7179413824"
click at [286, 121] on button "Add New Customer" at bounding box center [282, 124] width 55 height 10
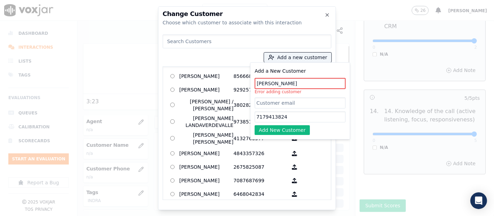
drag, startPoint x: 288, startPoint y: 84, endPoint x: 159, endPoint y: 87, distance: 129.2
click at [159, 87] on div "Change Customer Choose which customer to associate with this interaction Add a …" at bounding box center [247, 108] width 178 height 204
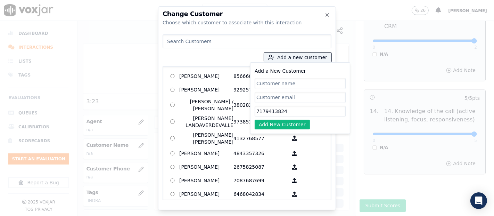
drag, startPoint x: 288, startPoint y: 109, endPoint x: 154, endPoint y: 89, distance: 136.0
click at [148, 215] on div "Change Customer Choose which customer to associate with this interaction Add a …" at bounding box center [247, 216] width 494 height 0
click at [191, 50] on div "Add a new customer Add a New Customer Add New Customer AGUEDA SANTANA 856668025…" at bounding box center [247, 116] width 169 height 168
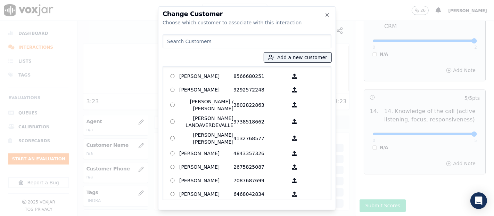
click at [186, 38] on input at bounding box center [247, 41] width 169 height 14
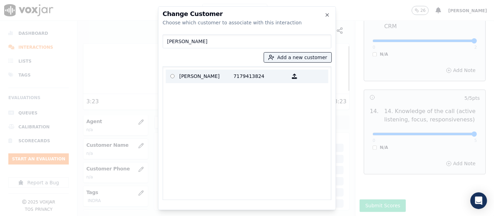
type input "Adriana leon"
click at [193, 72] on p "Adriana Leon" at bounding box center [206, 76] width 54 height 11
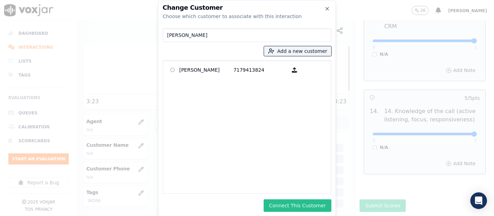
click at [297, 211] on button "Connect This Customer" at bounding box center [298, 205] width 68 height 13
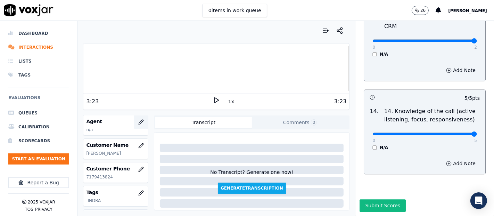
click at [134, 121] on button "button" at bounding box center [141, 122] width 14 height 14
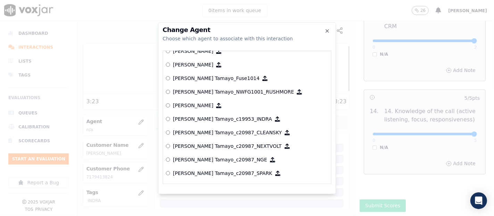
scroll to position [617, 0]
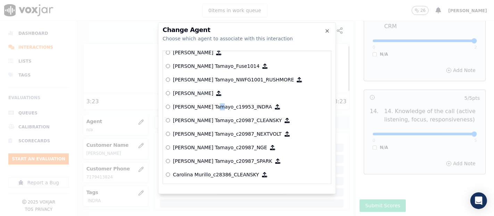
click at [213, 106] on p "[PERSON_NAME] Tamayo_c19953_INDRA" at bounding box center [222, 106] width 99 height 7
click at [190, 104] on p "[PERSON_NAME] Tamayo_c19953_INDRA" at bounding box center [222, 106] width 99 height 7
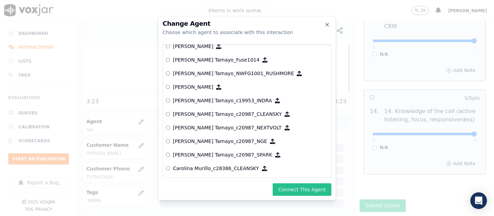
click at [287, 184] on button "Connect This Agent" at bounding box center [302, 189] width 59 height 13
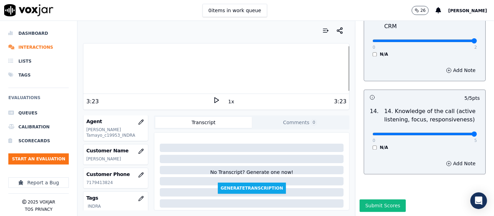
click at [370, 199] on button "Submit Scores" at bounding box center [383, 205] width 46 height 13
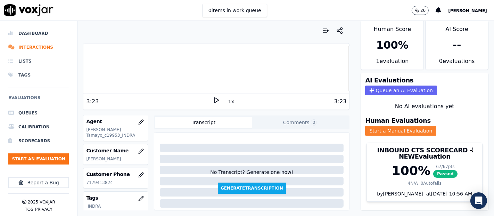
scroll to position [0, 0]
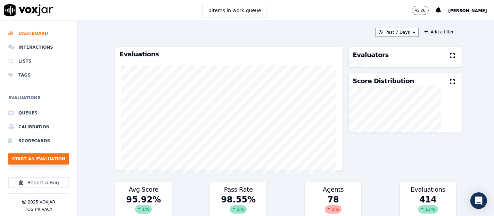
click at [42, 159] on button "Start an Evaluation" at bounding box center [38, 158] width 60 height 11
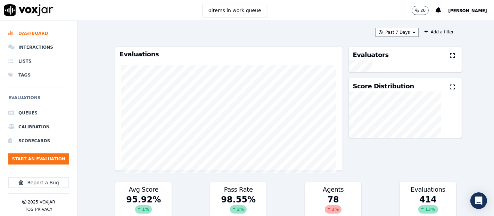
drag, startPoint x: 379, startPoint y: 34, endPoint x: 361, endPoint y: 38, distance: 18.5
click at [378, 34] on button "Past 7 Days" at bounding box center [396, 32] width 43 height 9
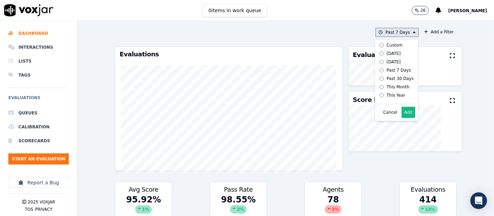
click at [402, 116] on button "Add" at bounding box center [409, 112] width 14 height 11
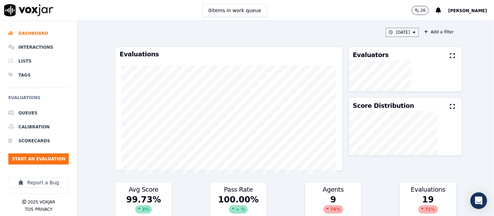
click at [450, 58] on button at bounding box center [454, 56] width 8 height 8
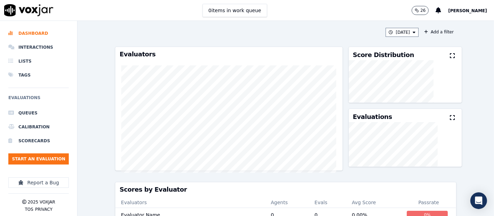
click at [49, 153] on button "Start an Evaluation" at bounding box center [38, 158] width 60 height 11
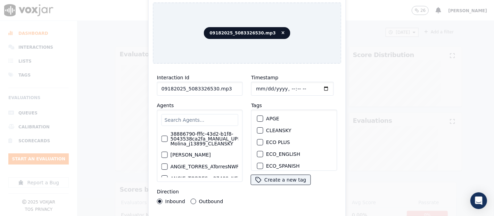
click at [222, 88] on input "09182025_5083326530.mp3" at bounding box center [200, 89] width 86 height 14
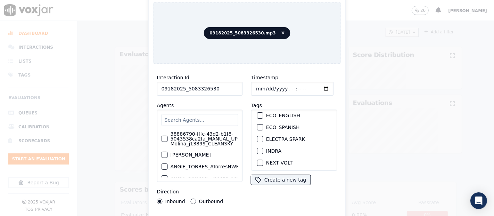
type input "09182025_5083326530"
click at [257, 148] on div "button" at bounding box center [259, 150] width 5 height 5
click at [258, 149] on icon "button" at bounding box center [260, 151] width 4 height 4
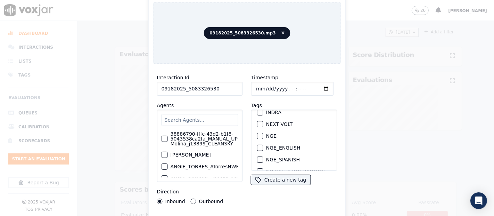
click at [257, 133] on div "button" at bounding box center [259, 135] width 5 height 5
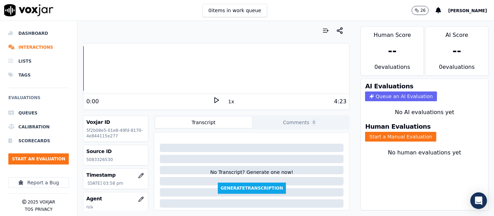
click at [93, 157] on p "5083326530" at bounding box center [115, 160] width 59 height 6
copy p "5083326530"
click at [378, 132] on button "Start a Manual Evaluation" at bounding box center [400, 137] width 71 height 10
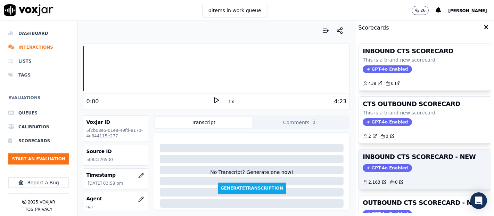
click at [395, 154] on h3 "INBOUND CTS SCORECARD - NEW" at bounding box center [425, 157] width 124 height 6
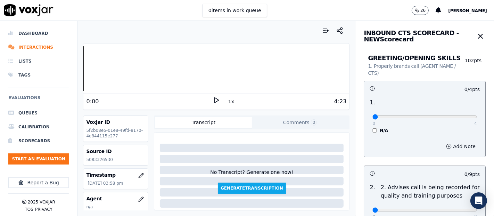
click at [213, 97] on icon at bounding box center [216, 100] width 7 height 7
type input "4"
click at [459, 117] on input "range" at bounding box center [424, 116] width 105 height 3
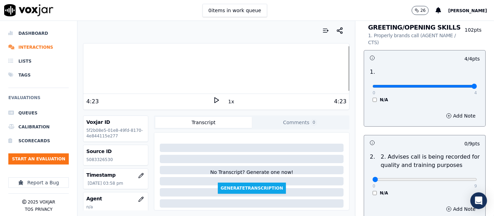
scroll to position [116, 0]
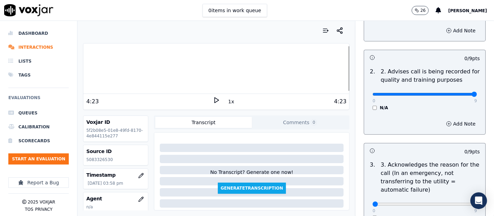
type input "9"
click at [454, 94] on input "range" at bounding box center [424, 94] width 105 height 3
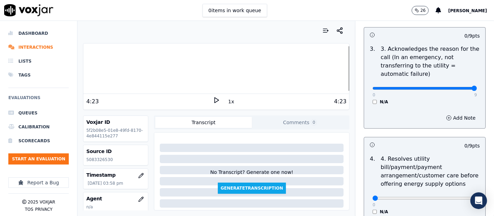
type input "9"
click at [455, 87] on input "range" at bounding box center [424, 88] width 105 height 3
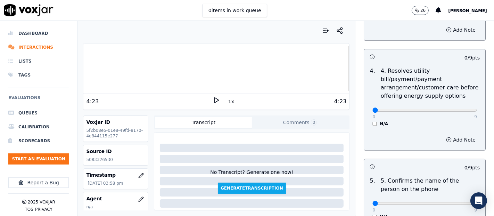
scroll to position [308, 0]
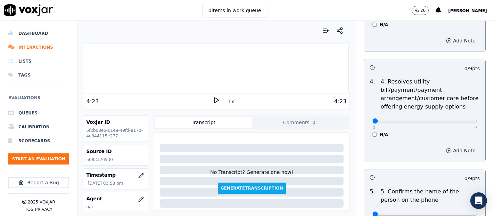
click at [367, 134] on div "0 9 N/A" at bounding box center [425, 124] width 116 height 26
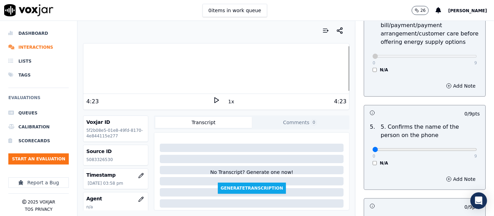
scroll to position [424, 0]
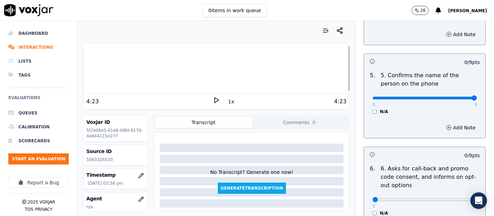
type input "9"
click at [459, 97] on input "range" at bounding box center [424, 98] width 105 height 3
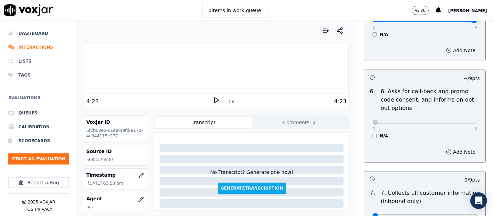
scroll to position [579, 0]
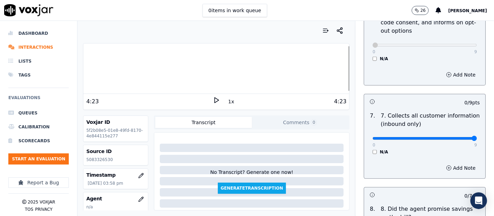
type input "9"
click at [457, 137] on input "range" at bounding box center [424, 138] width 105 height 3
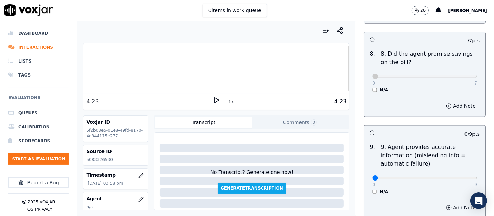
scroll to position [772, 0]
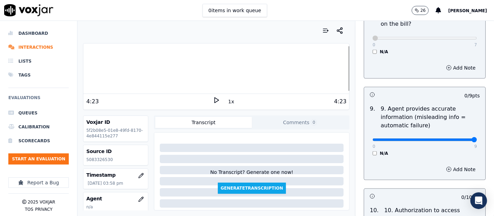
type input "9"
click at [456, 139] on input "range" at bounding box center [424, 139] width 105 height 3
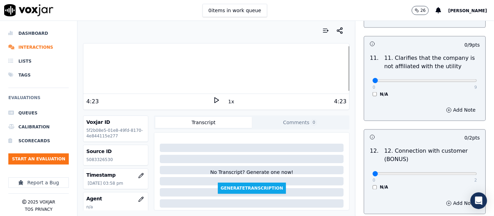
scroll to position [1042, 0]
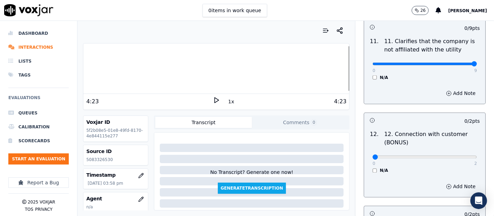
type input "9"
click at [459, 63] on input "range" at bounding box center [424, 64] width 105 height 3
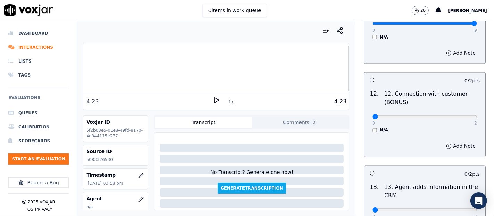
scroll to position [1119, 0]
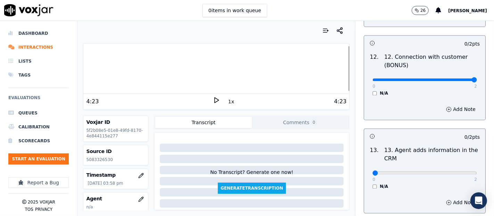
type input "2"
click at [457, 79] on input "range" at bounding box center [424, 80] width 105 height 3
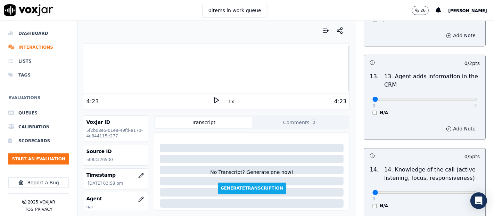
scroll to position [1196, 0]
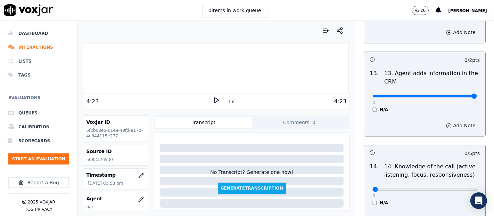
type input "2"
click at [456, 94] on input "range" at bounding box center [424, 95] width 105 height 3
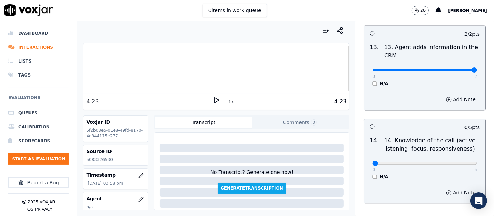
scroll to position [1266, 0]
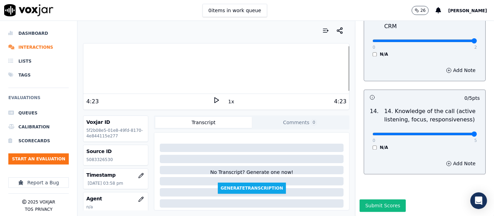
type input "5"
click at [453, 132] on input "range" at bounding box center [424, 133] width 105 height 3
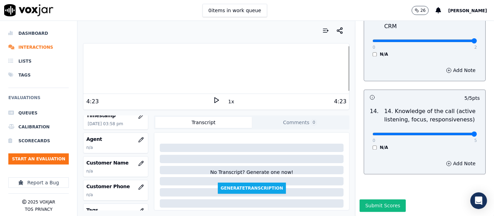
scroll to position [77, 0]
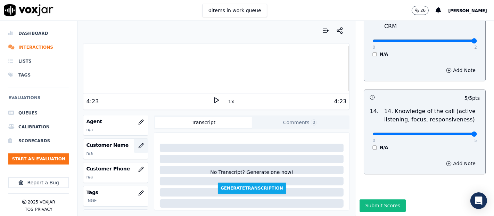
click at [134, 148] on button "button" at bounding box center [141, 146] width 14 height 14
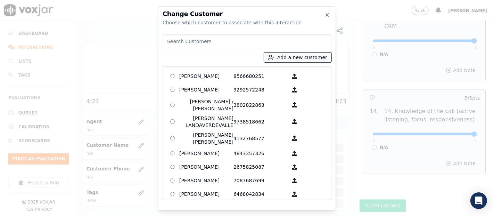
click at [305, 58] on button "Add a new customer" at bounding box center [297, 57] width 67 height 10
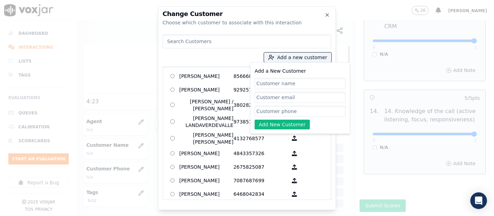
paste input "eloisa cevallos"
type input "eloisa cevallos"
click at [284, 110] on input "Add a New Customer" at bounding box center [300, 111] width 91 height 11
paste input "5083326530"
type input "5083326530"
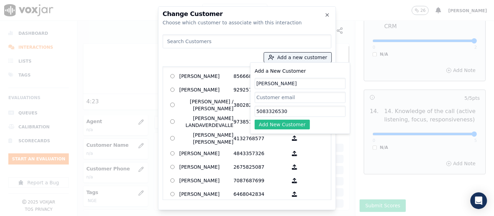
click at [280, 124] on button "Add New Customer" at bounding box center [282, 124] width 55 height 10
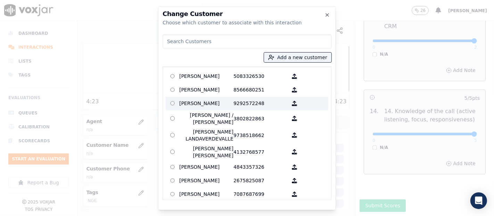
drag, startPoint x: 214, startPoint y: 81, endPoint x: 230, endPoint y: 92, distance: 19.9
click at [214, 81] on p "eloisa cevallos" at bounding box center [206, 76] width 54 height 11
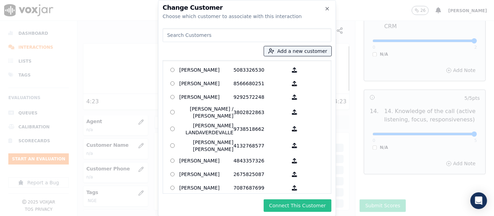
click at [274, 200] on button "Connect This Customer" at bounding box center [298, 205] width 68 height 13
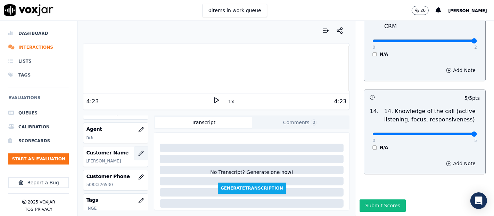
scroll to position [59, 0]
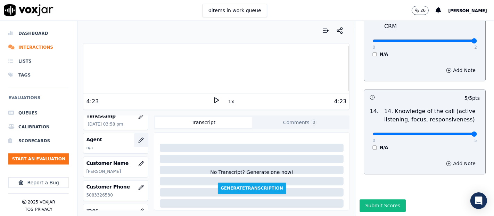
click at [138, 139] on icon "button" at bounding box center [141, 140] width 6 height 6
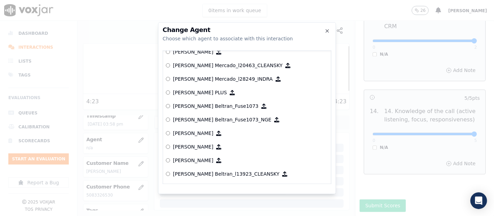
scroll to position [2796, 0]
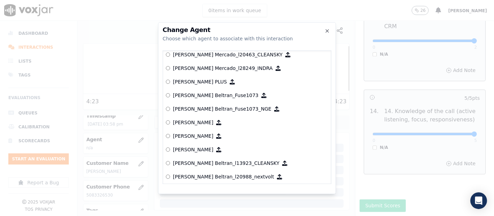
click at [205, 107] on p "[PERSON_NAME] Beltran_Fuse1073­_NGE" at bounding box center [222, 108] width 98 height 7
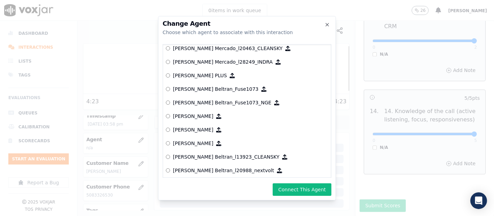
drag, startPoint x: 281, startPoint y: 184, endPoint x: 281, endPoint y: 181, distance: 3.5
click at [281, 182] on div "Change Agent Choose which agent to associate with this interaction null [PERSON…" at bounding box center [247, 108] width 178 height 184
click at [298, 188] on button "Connect This Agent" at bounding box center [302, 189] width 59 height 13
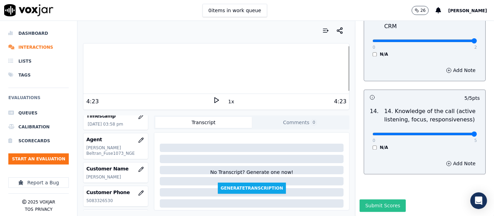
click at [366, 199] on button "Submit Scores" at bounding box center [383, 205] width 46 height 13
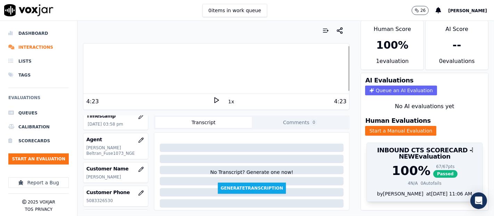
scroll to position [0, 0]
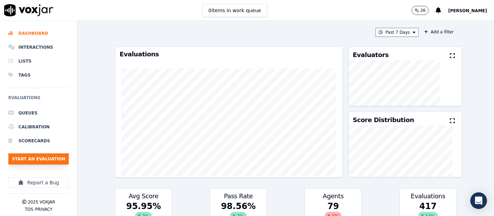
click at [49, 157] on button "Start an Evaluation" at bounding box center [38, 158] width 60 height 11
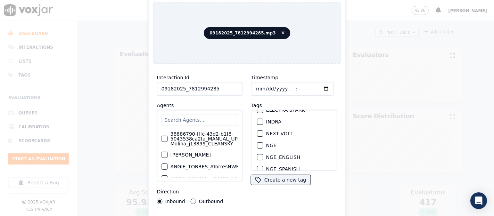
scroll to position [77, 0]
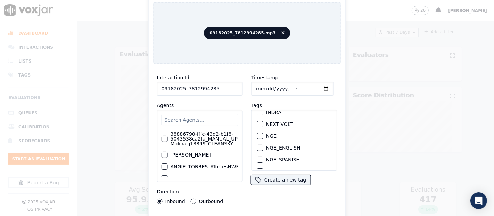
type input "09182025_7812994285"
click at [257, 135] on div "NGE" at bounding box center [294, 136] width 80 height 12
click at [257, 133] on div "button" at bounding box center [259, 135] width 5 height 5
click at [238, 211] on div "Interaction Id 09182025_7812994285 Agents 38886790-fffc-43d2-b1f8-5043538ca2fa_…" at bounding box center [247, 149] width 189 height 160
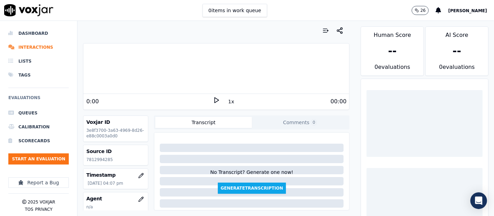
click at [97, 159] on p "7812994285" at bounding box center [115, 160] width 59 height 6
copy p "7812994285"
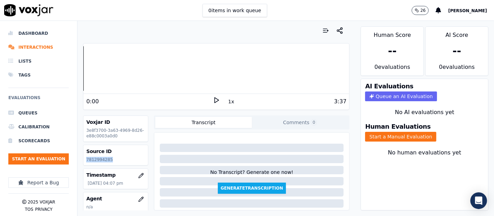
click at [213, 97] on icon at bounding box center [216, 100] width 7 height 7
click at [366, 132] on button "Start a Manual Evaluation" at bounding box center [400, 137] width 71 height 10
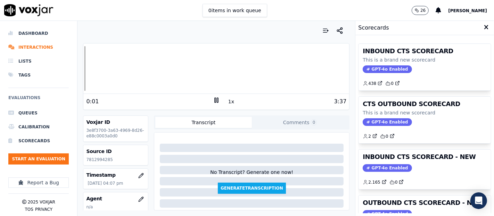
click at [406, 164] on div "GPT-4o Enabled" at bounding box center [425, 168] width 124 height 8
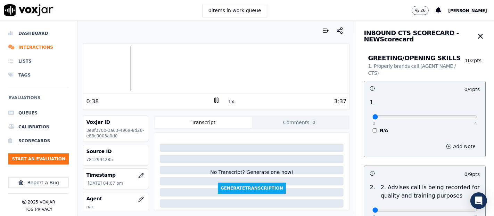
click at [124, 85] on div at bounding box center [216, 68] width 266 height 44
click at [106, 64] on div at bounding box center [216, 68] width 266 height 44
click at [465, 117] on div "1 . 0 4 N/A" at bounding box center [424, 116] width 121 height 40
type input "4"
click at [451, 116] on input "range" at bounding box center [424, 116] width 105 height 3
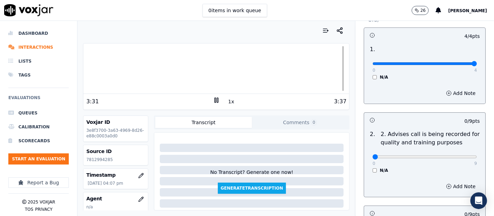
scroll to position [116, 0]
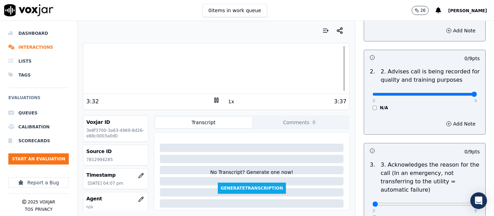
type input "9"
click at [458, 93] on input "range" at bounding box center [424, 94] width 105 height 3
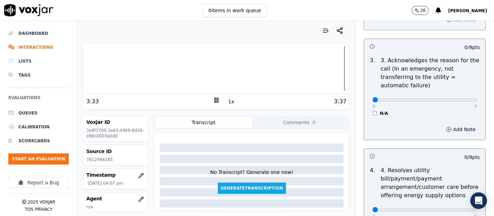
scroll to position [231, 0]
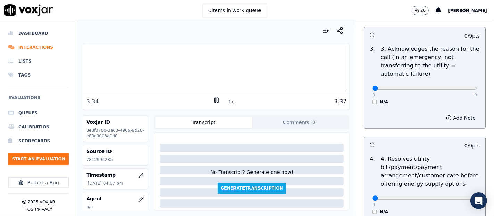
click at [456, 84] on div "0 9" at bounding box center [424, 88] width 105 height 8
type input "9"
click at [456, 87] on input "range" at bounding box center [424, 88] width 105 height 3
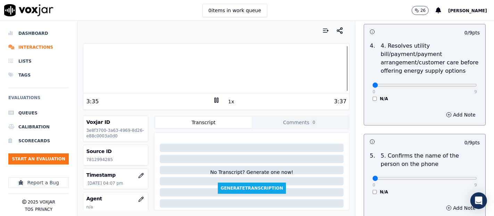
scroll to position [347, 0]
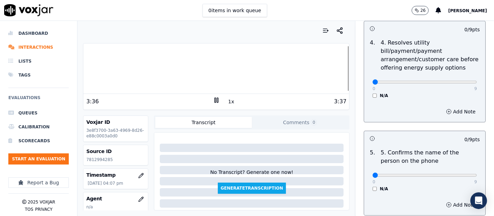
click at [372, 93] on div "N/A" at bounding box center [424, 96] width 105 height 6
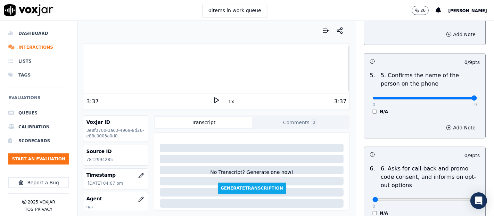
type input "9"
click at [452, 97] on input "range" at bounding box center [424, 98] width 105 height 3
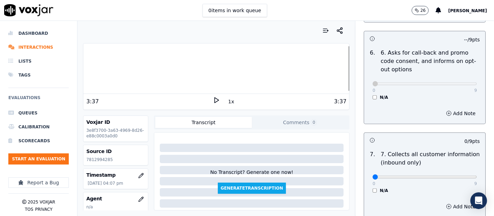
scroll to position [656, 0]
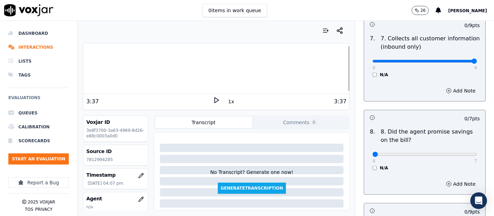
type input "9"
click at [454, 60] on input "range" at bounding box center [424, 61] width 105 height 3
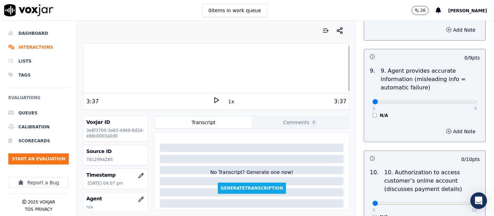
scroll to position [810, 0]
type input "9"
click at [458, 100] on input "range" at bounding box center [424, 101] width 105 height 3
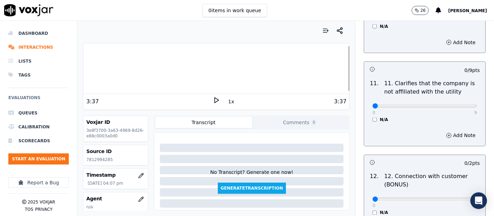
scroll to position [1003, 0]
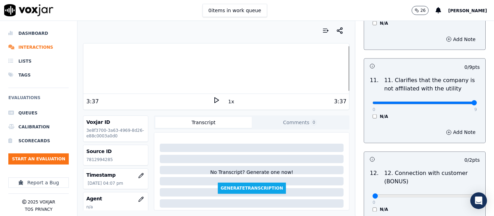
type input "9"
click at [457, 101] on input "range" at bounding box center [424, 102] width 105 height 3
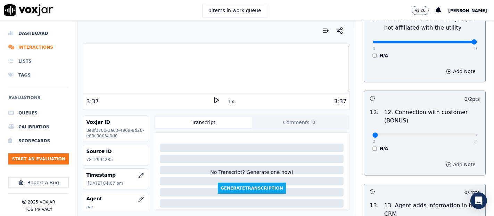
scroll to position [1119, 0]
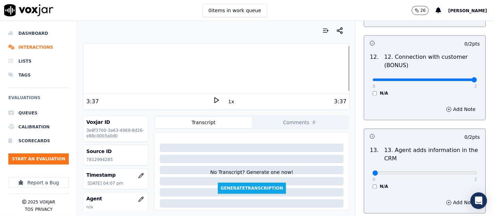
type input "2"
click at [454, 79] on input "range" at bounding box center [424, 80] width 105 height 3
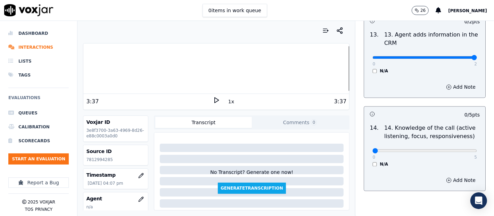
type input "2"
click at [459, 56] on input "range" at bounding box center [424, 57] width 105 height 3
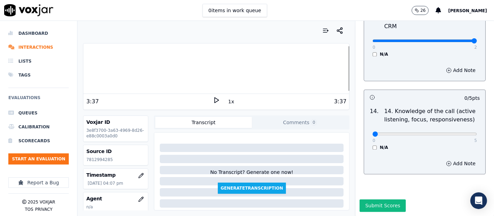
scroll to position [1266, 0]
type input "5"
click at [455, 132] on input "range" at bounding box center [424, 133] width 105 height 3
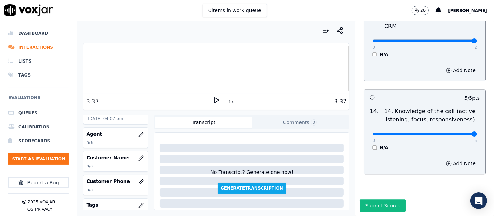
scroll to position [77, 0]
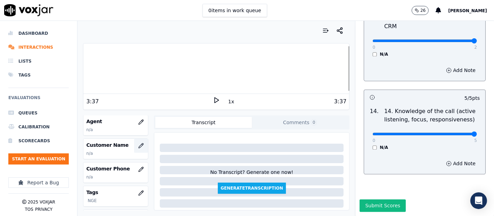
click at [134, 148] on button "button" at bounding box center [141, 146] width 14 height 14
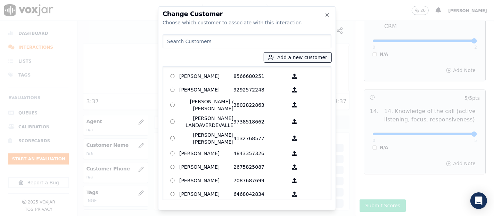
click at [274, 57] on icon "button" at bounding box center [271, 57] width 6 height 6
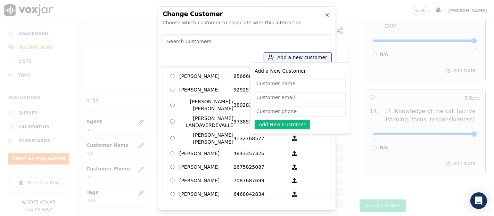
paste input "ERICA FERNANDEZ"
type input "ERICA FERNANDEZ"
click at [275, 108] on input "Add a New Customer" at bounding box center [300, 111] width 91 height 11
paste input "7812994285"
type input "7812994285"
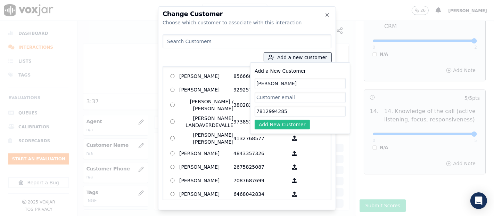
click at [292, 125] on button "Add New Customer" at bounding box center [282, 124] width 55 height 10
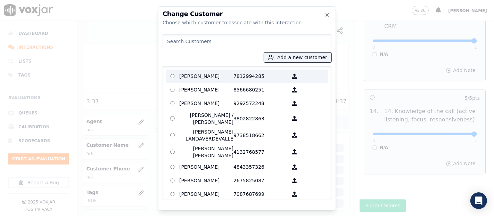
click at [198, 74] on p "ERICA FERNANDEZ" at bounding box center [206, 76] width 54 height 11
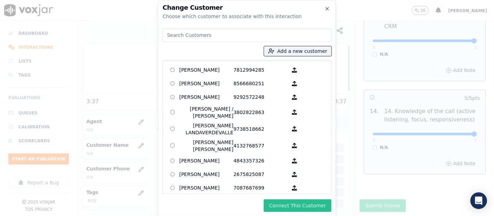
click at [324, 207] on button "Connect This Customer" at bounding box center [298, 205] width 68 height 13
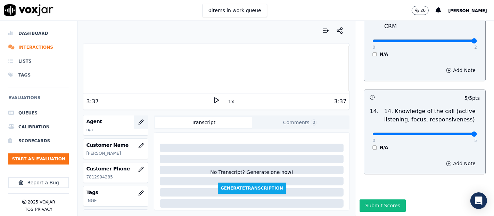
click at [138, 121] on icon "button" at bounding box center [141, 122] width 6 height 6
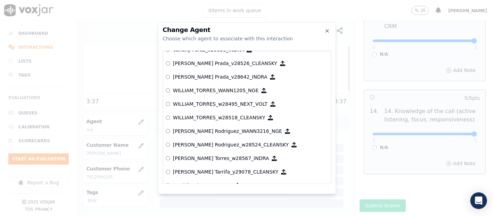
scroll to position [3798, 0]
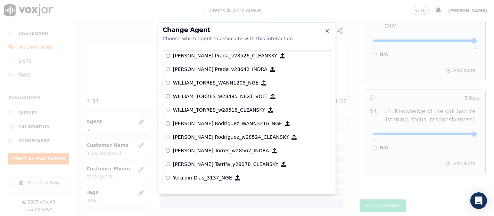
click at [195, 83] on p "WILLIAM_TORRES_WANN1205_NGE" at bounding box center [216, 82] width 86 height 7
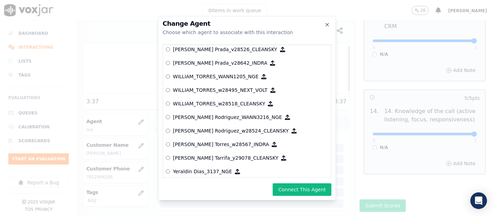
click at [303, 196] on div "Change Agent Choose which agent to associate with this interaction null [PERSON…" at bounding box center [247, 108] width 178 height 184
click at [302, 193] on button "Connect This Agent" at bounding box center [302, 189] width 59 height 13
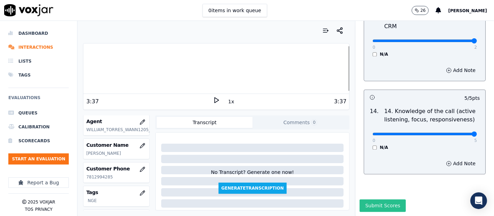
click at [368, 199] on button "Submit Scores" at bounding box center [383, 205] width 46 height 13
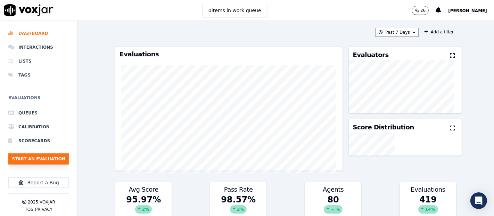
click at [31, 159] on button "Start an Evaluation" at bounding box center [38, 158] width 60 height 11
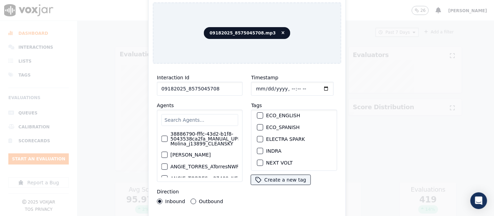
scroll to position [77, 0]
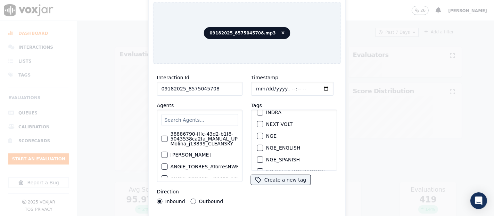
type input "09182025_8575045708"
click at [258, 133] on div "button" at bounding box center [259, 135] width 5 height 5
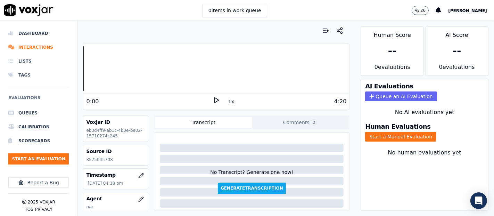
click at [97, 157] on p "8575045708" at bounding box center [115, 160] width 59 height 6
click at [98, 157] on p "8575045708" at bounding box center [115, 160] width 59 height 6
click at [100, 158] on p "8575045708" at bounding box center [115, 160] width 59 height 6
copy p "8575045708"
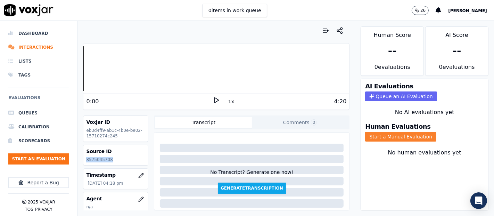
click at [380, 132] on button "Start a Manual Evaluation" at bounding box center [400, 137] width 71 height 10
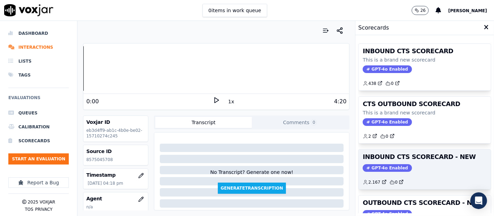
click at [422, 154] on h3 "INBOUND CTS SCORECARD - NEW" at bounding box center [425, 157] width 124 height 6
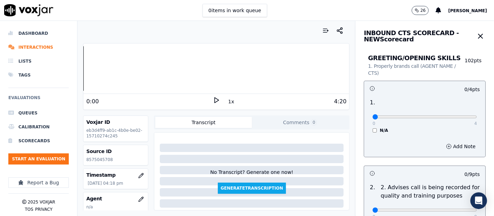
click at [213, 100] on icon at bounding box center [216, 100] width 7 height 7
click at [217, 98] on rect at bounding box center [217, 100] width 1 height 5
click at [220, 100] on div "4:20" at bounding box center [283, 101] width 127 height 8
click at [213, 97] on icon at bounding box center [216, 100] width 7 height 7
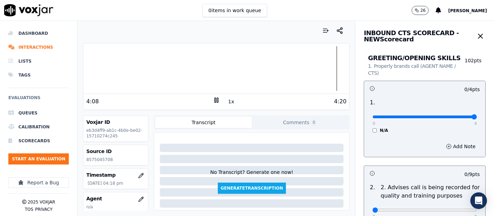
type input "4"
click at [456, 116] on input "range" at bounding box center [424, 116] width 105 height 3
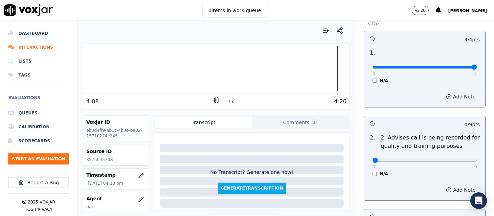
scroll to position [77, 0]
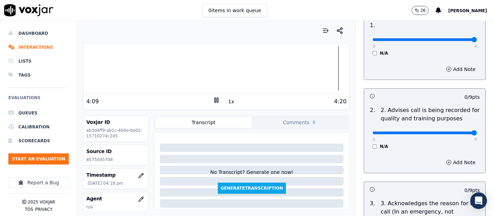
type input "9"
click at [456, 133] on input "range" at bounding box center [424, 132] width 105 height 3
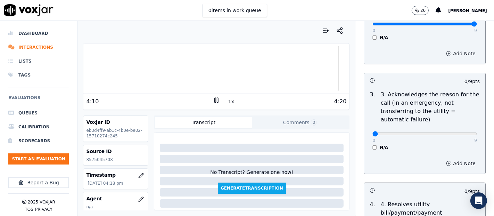
scroll to position [193, 0]
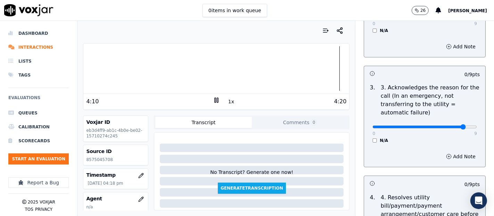
click at [451, 125] on input "range" at bounding box center [424, 126] width 105 height 3
type input "9"
click at [455, 125] on input "range" at bounding box center [424, 126] width 105 height 3
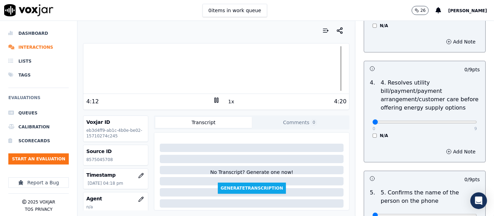
scroll to position [308, 0]
click at [367, 132] on div "0 9 N/A" at bounding box center [425, 124] width 116 height 26
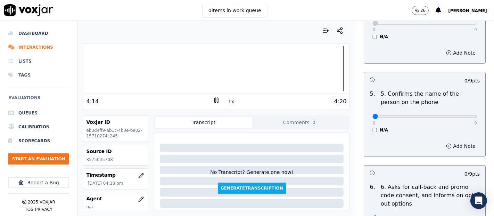
scroll to position [424, 0]
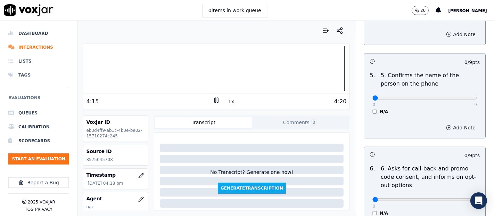
click at [474, 102] on p "9" at bounding box center [475, 105] width 3 height 6
type input "9"
click at [458, 97] on input "range" at bounding box center [424, 98] width 105 height 3
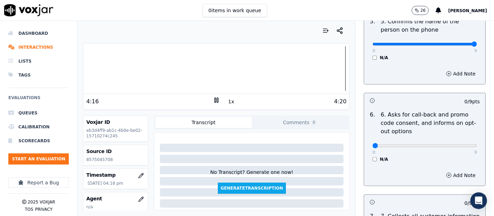
scroll to position [540, 0]
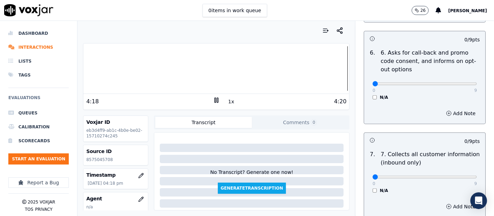
click at [367, 95] on div "0 9 N/A" at bounding box center [425, 87] width 116 height 26
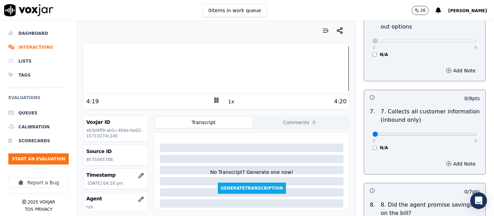
scroll to position [617, 0]
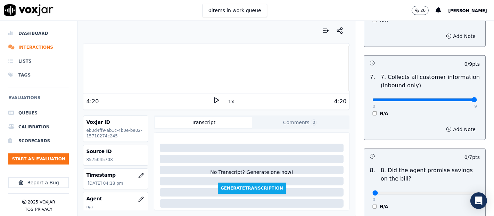
drag, startPoint x: 453, startPoint y: 100, endPoint x: 454, endPoint y: 112, distance: 11.9
type input "9"
click at [454, 101] on input "range" at bounding box center [424, 99] width 105 height 3
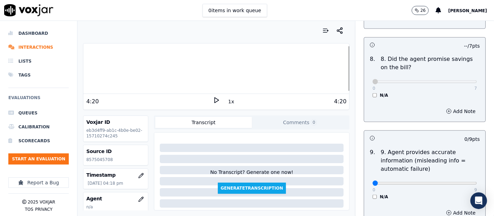
scroll to position [733, 0]
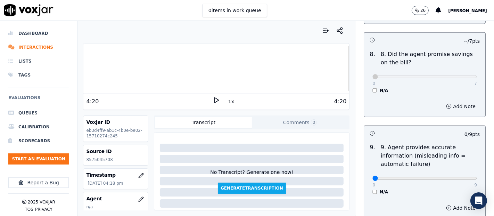
click at [459, 174] on div "0 9" at bounding box center [424, 178] width 105 height 8
click at [460, 178] on div "0 9 N/A" at bounding box center [425, 181] width 116 height 26
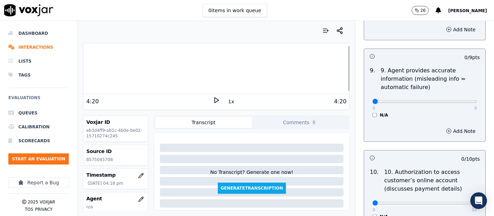
scroll to position [810, 0]
type input "9"
click at [456, 100] on input "range" at bounding box center [424, 101] width 105 height 3
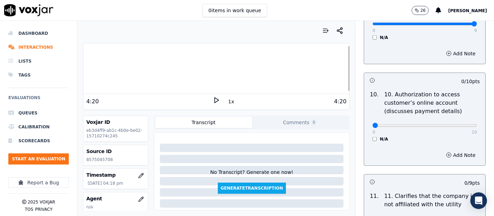
scroll to position [926, 0]
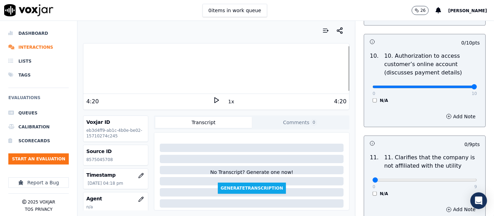
type input "10"
click at [456, 85] on input "range" at bounding box center [424, 86] width 105 height 3
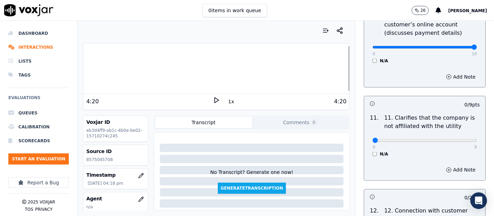
scroll to position [1003, 0]
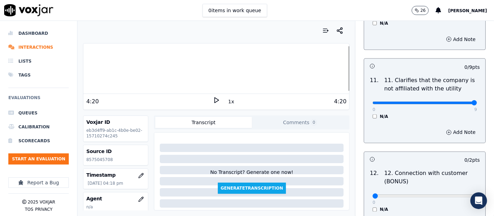
type input "9"
click at [452, 101] on input "range" at bounding box center [424, 102] width 105 height 3
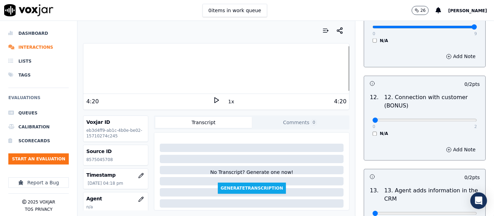
scroll to position [1081, 0]
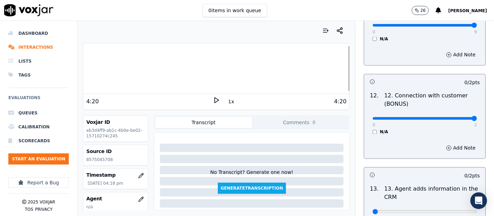
type input "2"
click at [457, 117] on input "range" at bounding box center [424, 118] width 105 height 3
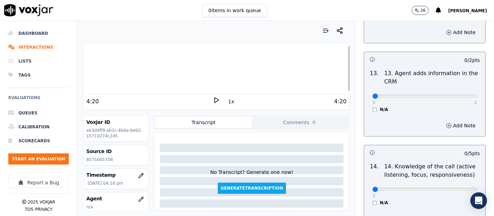
scroll to position [1158, 0]
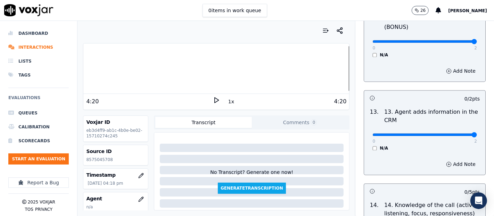
type input "2"
click at [457, 133] on input "range" at bounding box center [424, 134] width 105 height 3
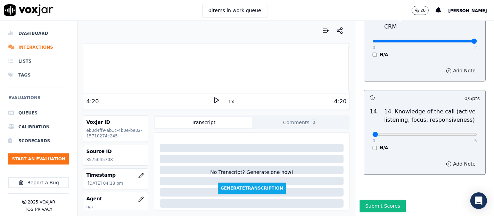
scroll to position [1266, 0]
type input "5"
click at [454, 132] on input "range" at bounding box center [424, 133] width 105 height 3
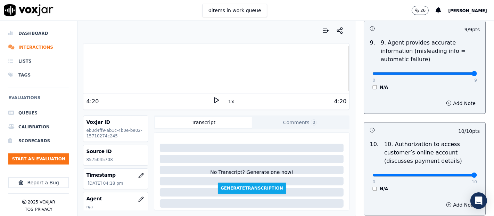
scroll to position [880, 0]
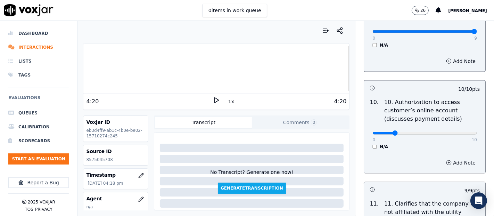
drag, startPoint x: 459, startPoint y: 132, endPoint x: 377, endPoint y: 152, distance: 83.7
click at [382, 134] on input "range" at bounding box center [424, 133] width 105 height 3
drag, startPoint x: 382, startPoint y: 132, endPoint x: 362, endPoint y: 138, distance: 20.8
type input "0"
click at [372, 134] on input "range" at bounding box center [424, 133] width 105 height 3
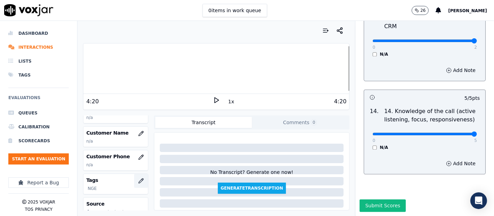
scroll to position [77, 0]
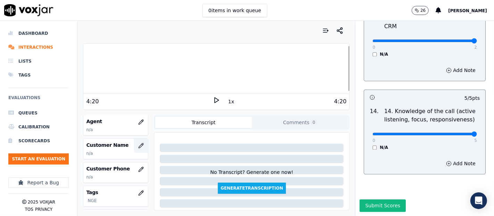
click at [138, 146] on icon "button" at bounding box center [141, 146] width 6 height 6
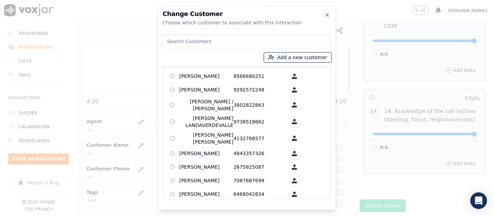
click at [274, 59] on icon "button" at bounding box center [271, 57] width 6 height 6
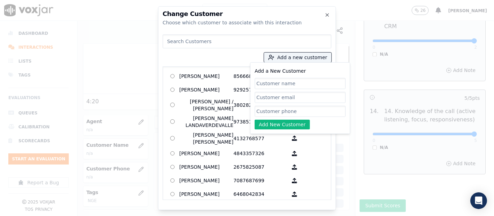
paste input "ARIANA GISELLE ROMERO"
type input "ARIANA GISELLE ROMERO"
click at [296, 111] on input "Add a New Customer" at bounding box center [300, 111] width 91 height 11
click at [370, 61] on div at bounding box center [247, 108] width 494 height 216
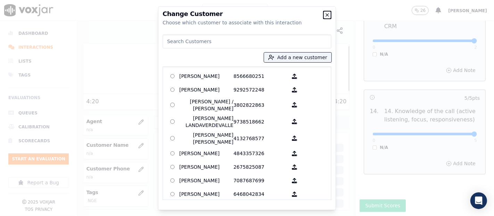
click at [327, 14] on icon "button" at bounding box center [327, 15] width 3 height 3
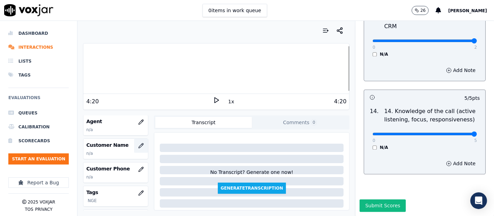
click at [138, 143] on icon "button" at bounding box center [141, 146] width 6 height 6
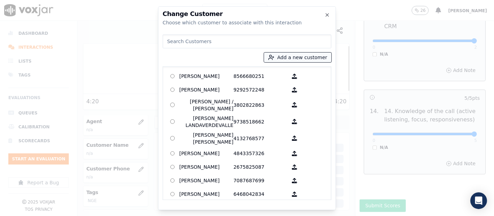
click at [274, 52] on button "Add a new customer" at bounding box center [297, 57] width 67 height 10
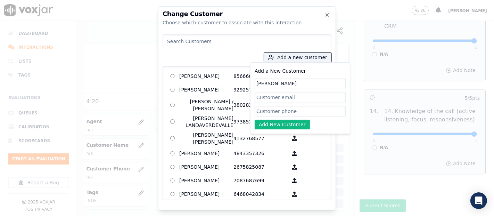
click at [302, 110] on input "Add a New Customer" at bounding box center [300, 111] width 91 height 11
click at [269, 110] on input "Add a New Customer" at bounding box center [300, 111] width 91 height 11
paste input "8575045708"
type input "8575045708"
click at [282, 122] on button "Add New Customer" at bounding box center [282, 124] width 55 height 10
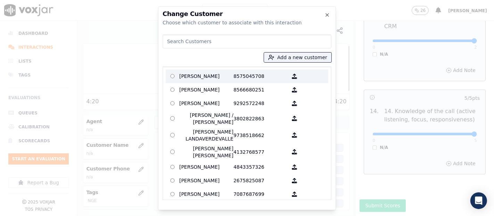
click at [212, 77] on p "ARIANA GISELLE ROMERO" at bounding box center [206, 76] width 54 height 11
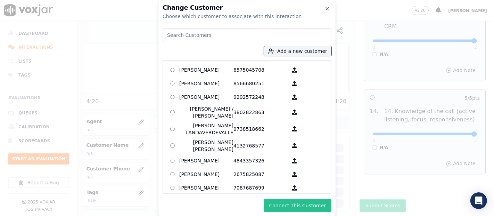
click at [293, 201] on button "Connect This Customer" at bounding box center [298, 205] width 68 height 13
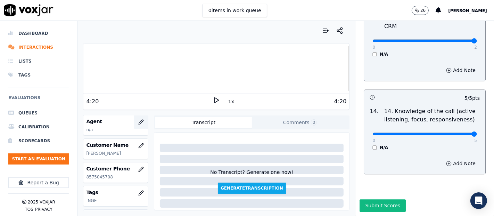
click at [138, 121] on icon "button" at bounding box center [141, 122] width 6 height 6
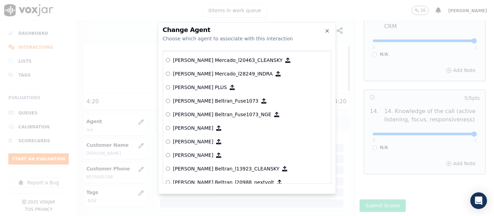
scroll to position [2780, 0]
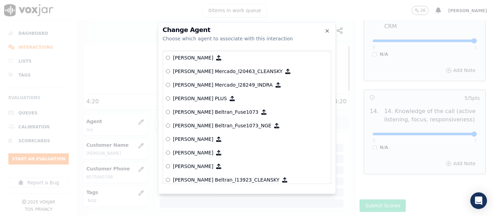
click at [206, 126] on p "[PERSON_NAME] Beltran_Fuse1073­_NGE" at bounding box center [222, 125] width 98 height 7
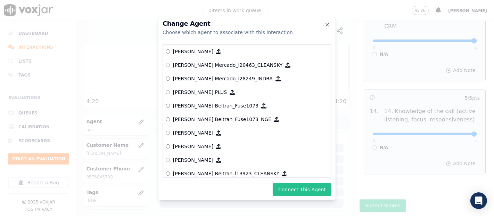
click at [288, 194] on button "Connect This Agent" at bounding box center [302, 189] width 59 height 13
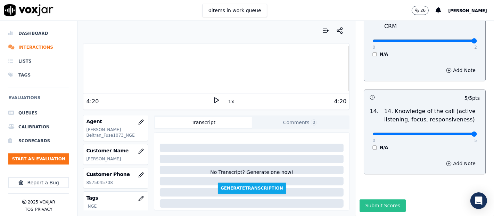
click at [380, 199] on button "Submit Scores" at bounding box center [383, 205] width 46 height 13
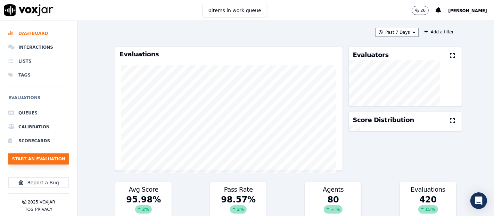
click at [24, 157] on button "Start an Evaluation" at bounding box center [38, 158] width 60 height 11
click at [379, 32] on icon at bounding box center [381, 32] width 4 height 4
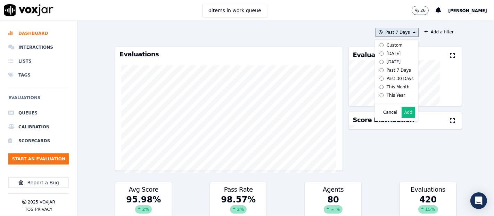
click at [402, 118] on button "Add" at bounding box center [409, 112] width 14 height 11
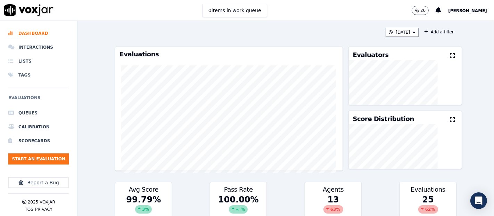
click at [450, 56] on icon at bounding box center [452, 56] width 5 height 6
